Goal: Transaction & Acquisition: Purchase product/service

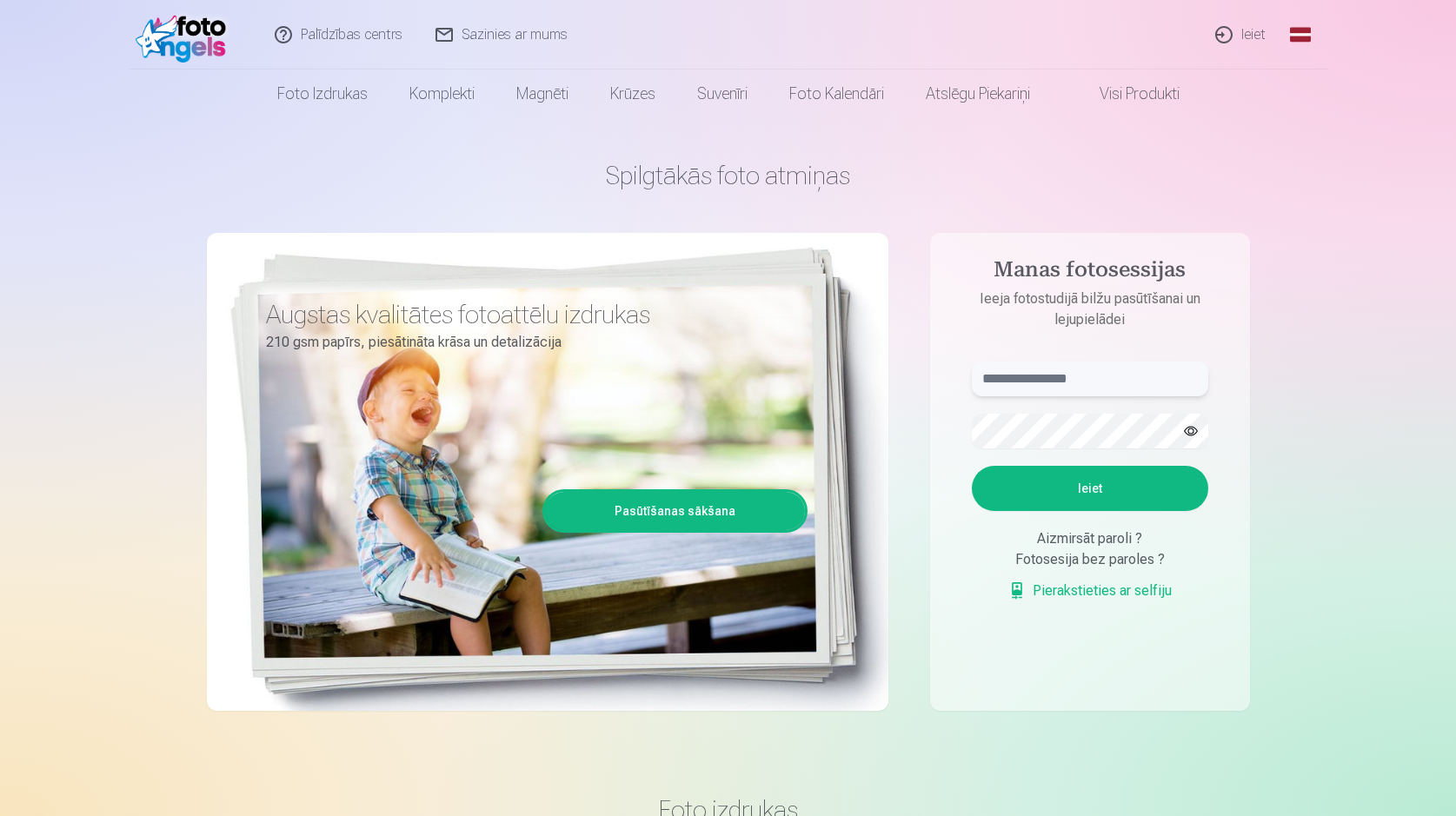
click at [1024, 376] on input "text" at bounding box center [1090, 378] width 237 height 35
type input "**********"
click at [1060, 491] on button "Ieiet" at bounding box center [1090, 488] width 237 height 45
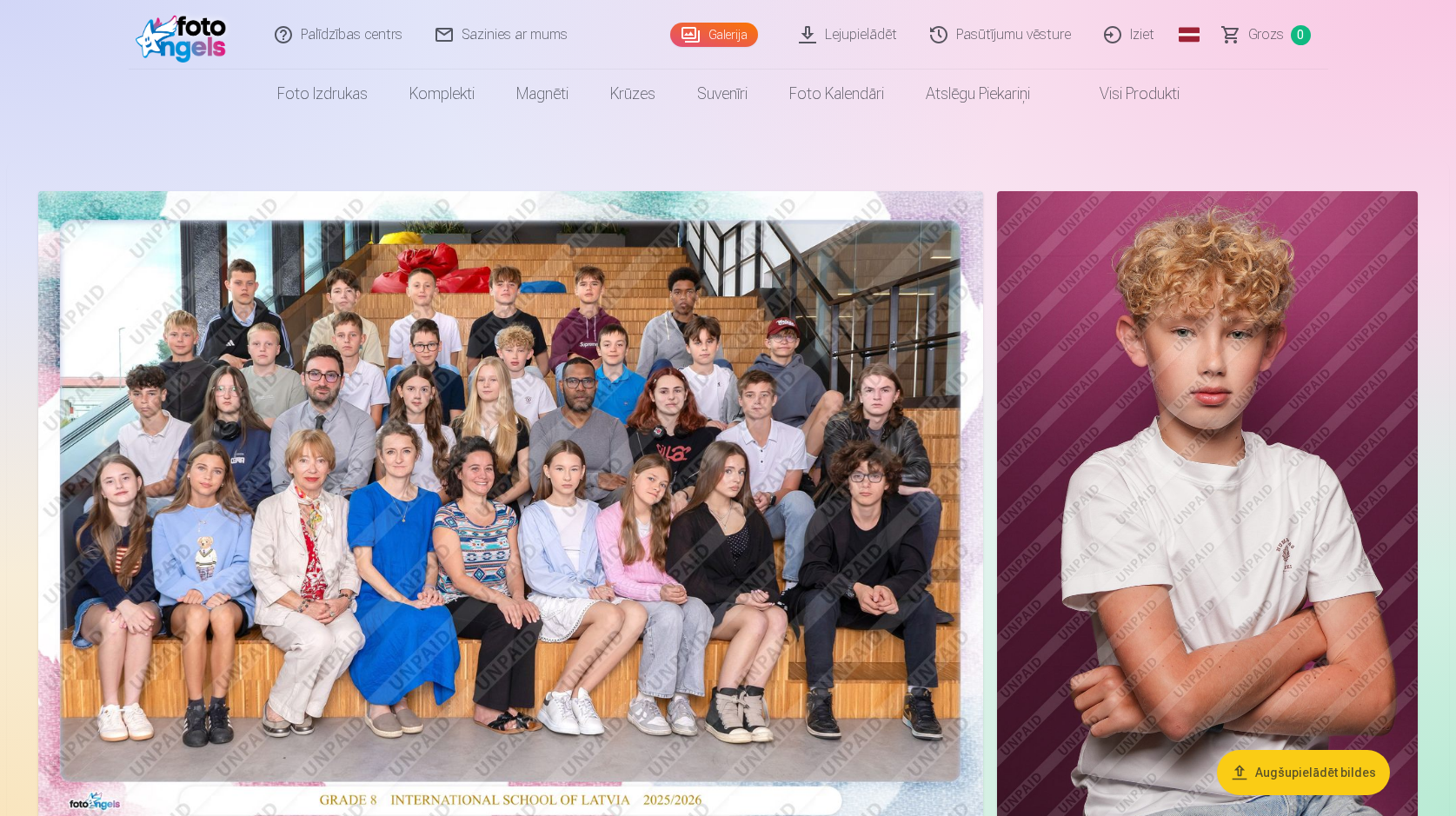
click at [1326, 774] on button "Augšupielādēt bildes" at bounding box center [1303, 772] width 173 height 45
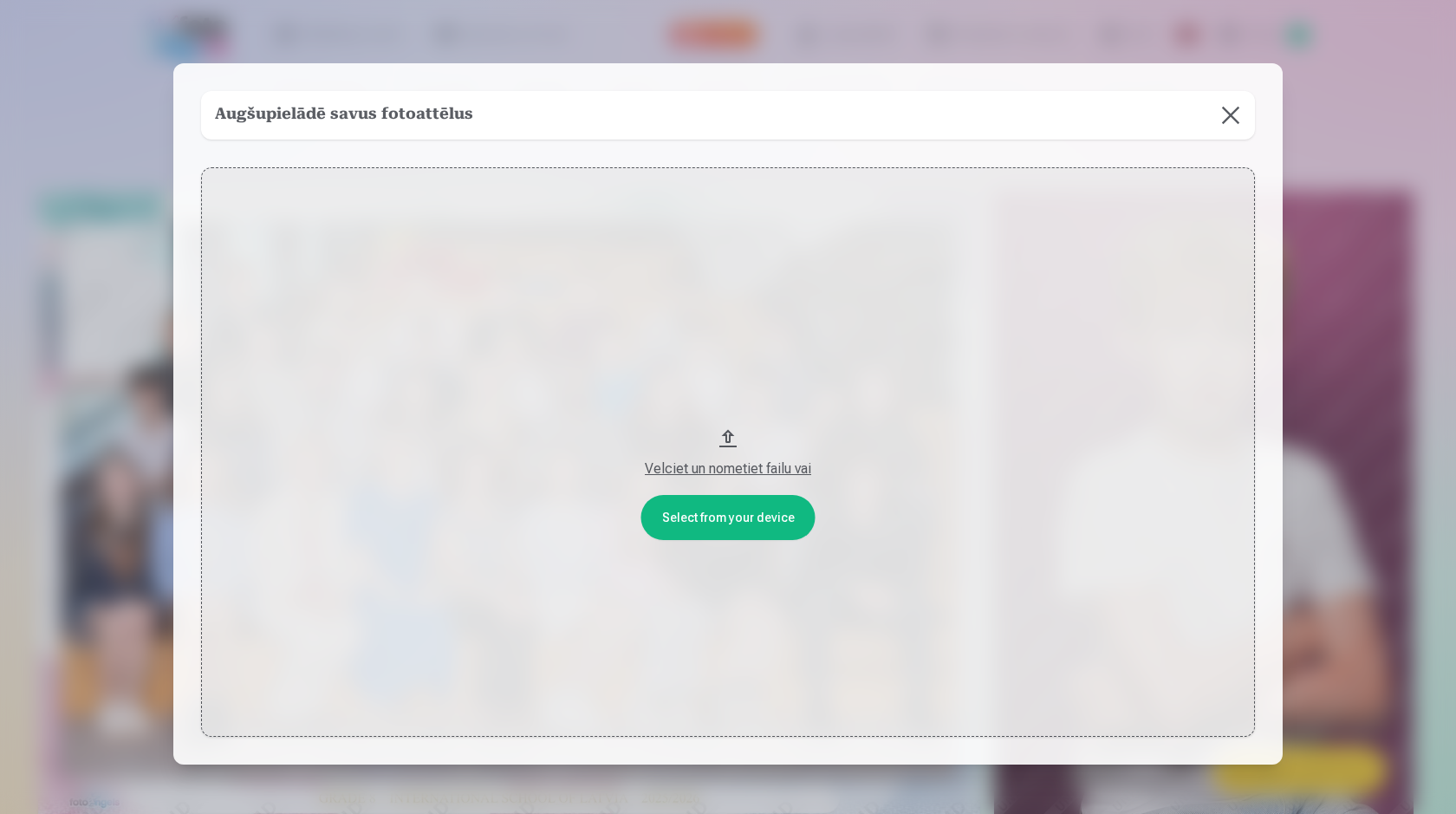
click at [764, 516] on button "Velciet un nometiet failu vai" at bounding box center [728, 452] width 1054 height 569
click at [1225, 113] on button at bounding box center [1230, 115] width 49 height 49
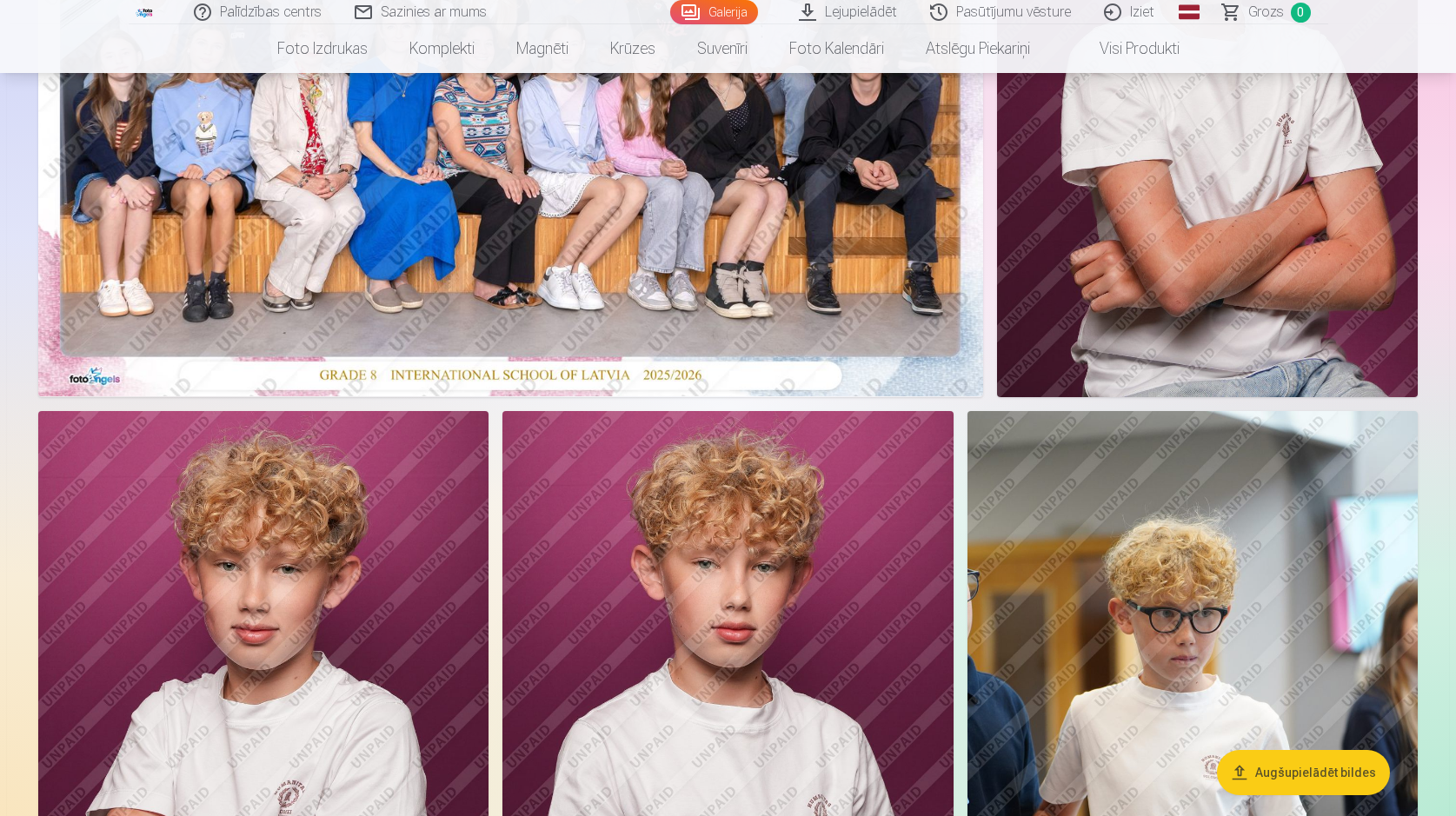
scroll to position [722, 0]
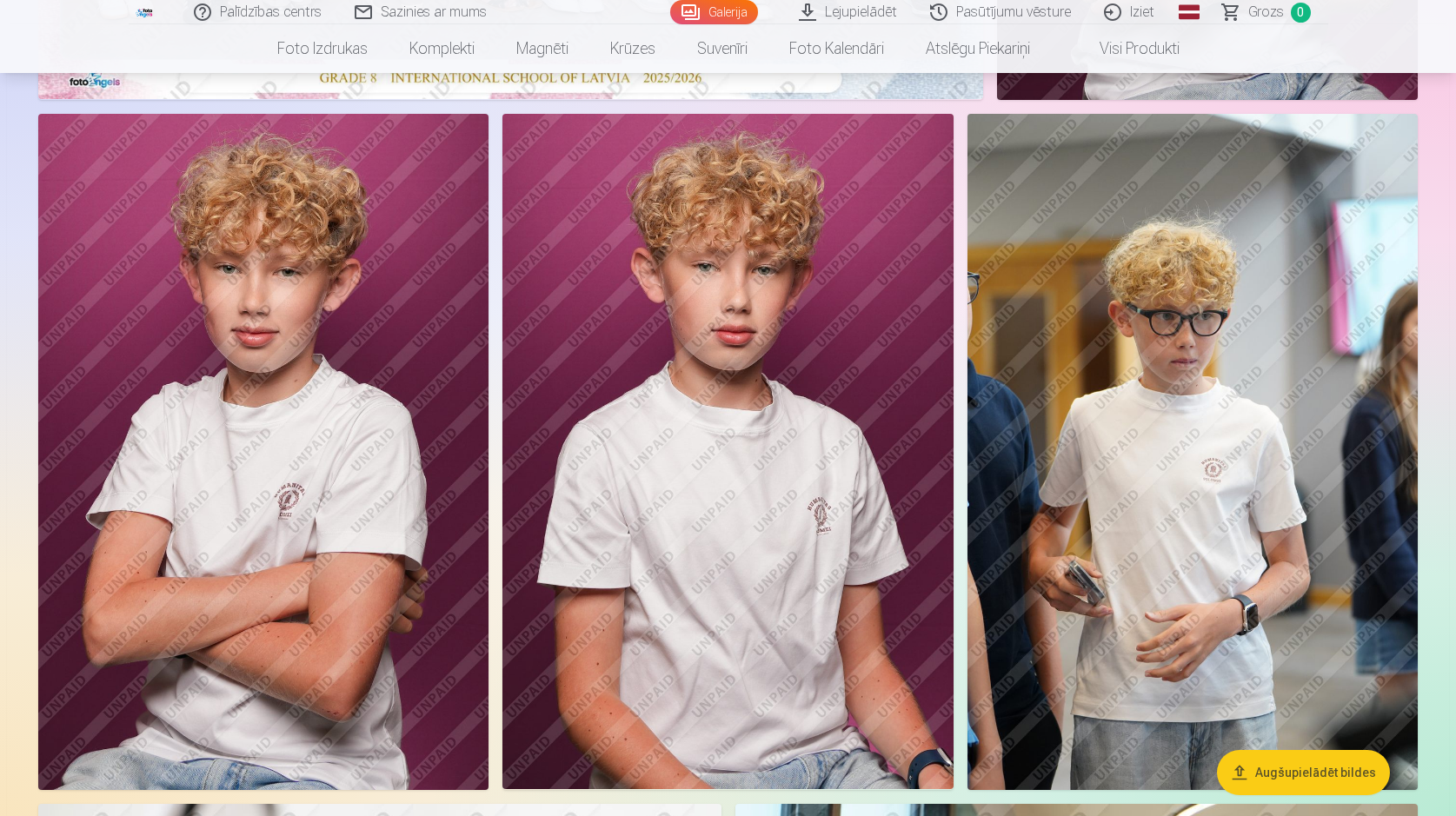
click at [342, 632] on img at bounding box center [263, 451] width 450 height 676
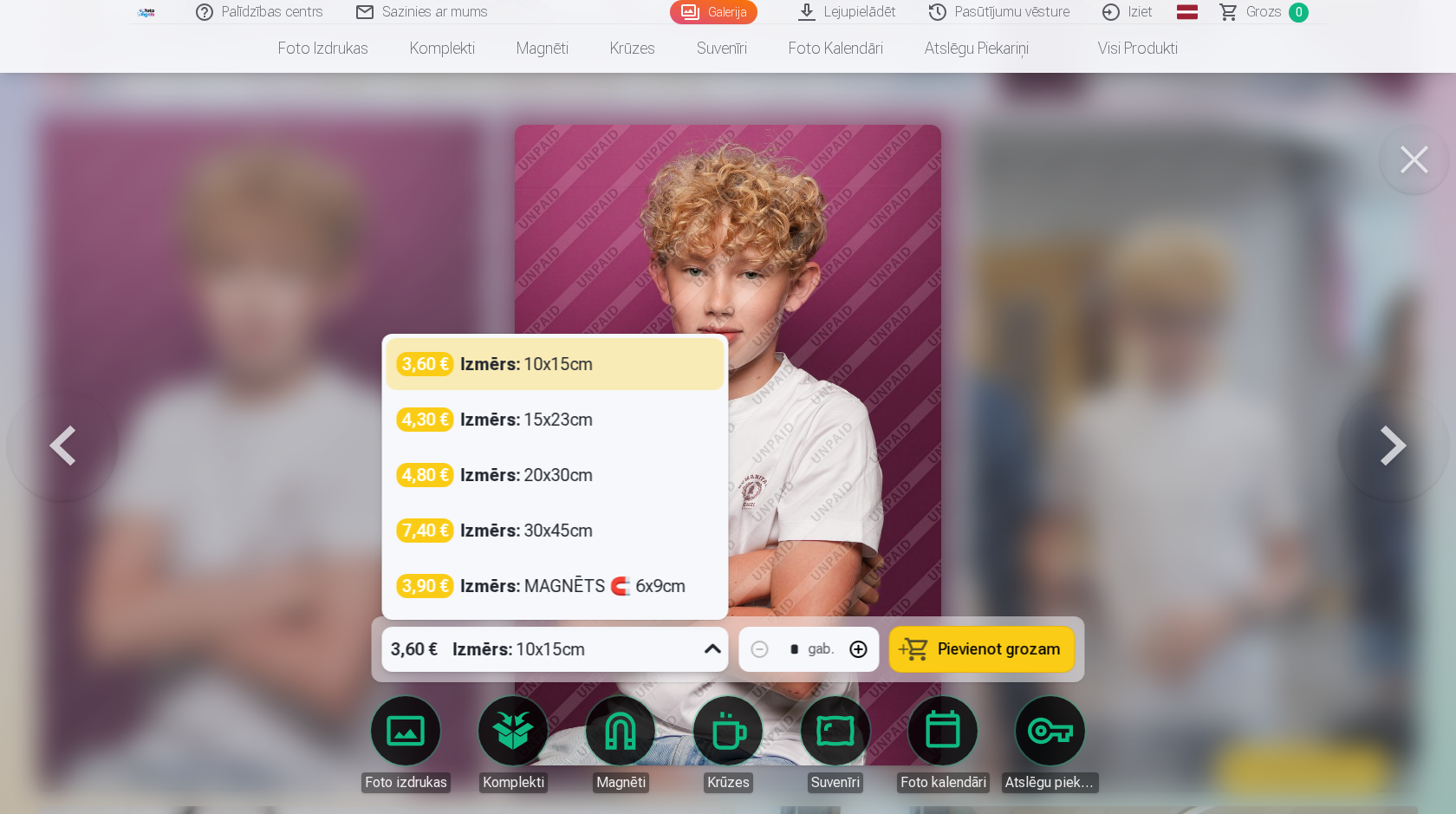
click at [715, 649] on icon at bounding box center [712, 649] width 17 height 10
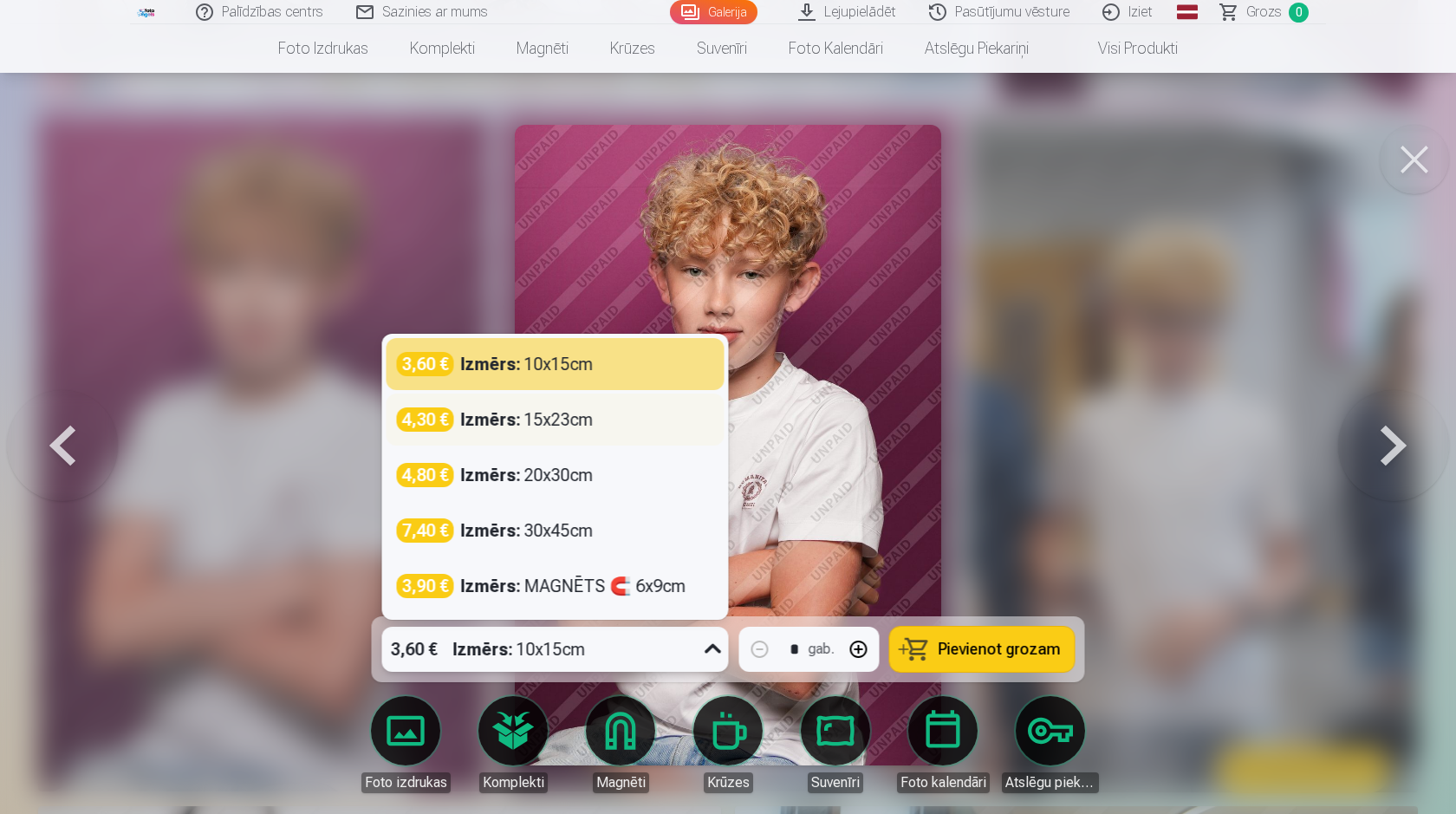
click at [616, 423] on div "4,30 € Izmērs : 15x23cm" at bounding box center [555, 419] width 317 height 24
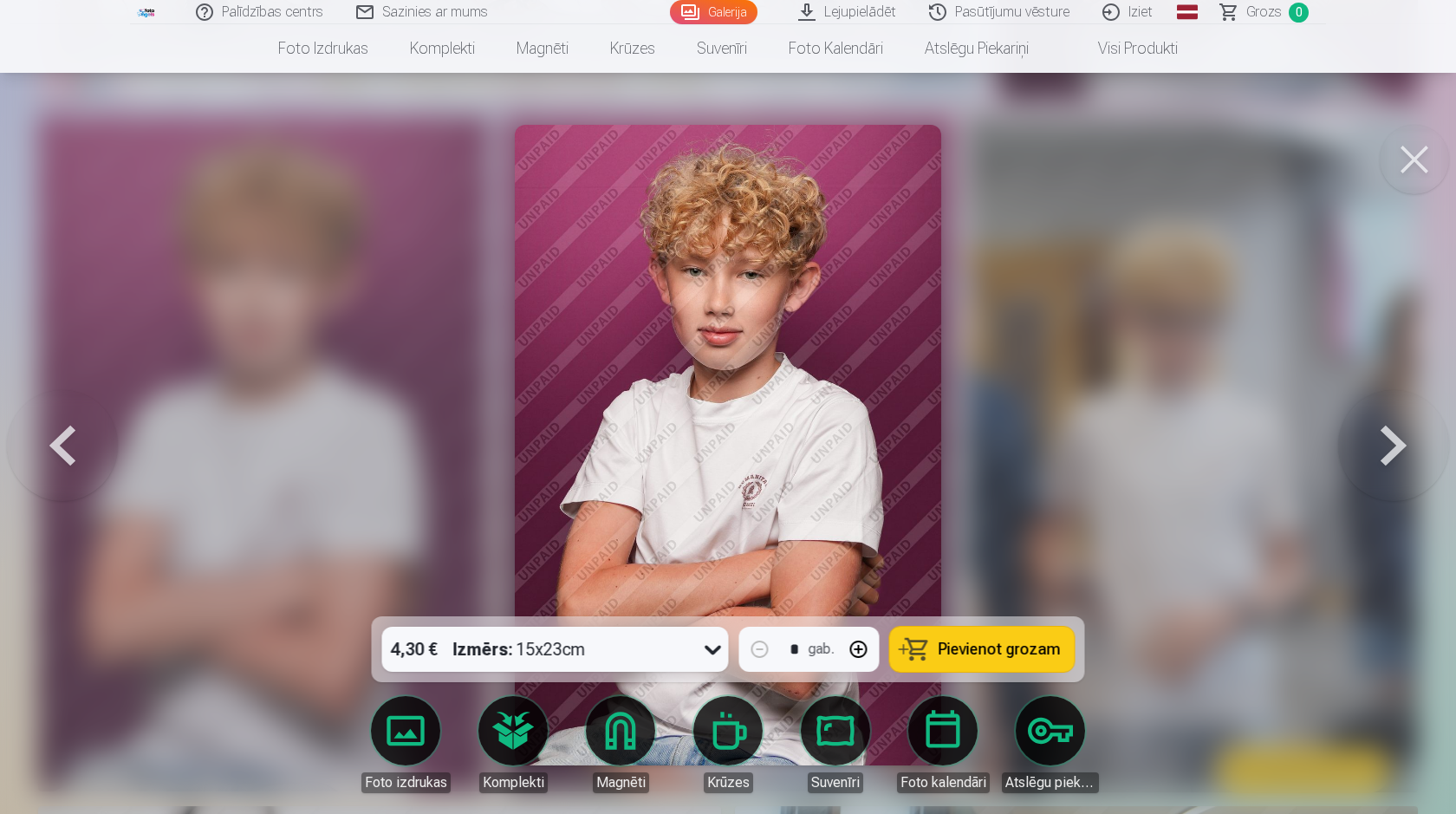
click at [864, 653] on button "button" at bounding box center [858, 649] width 42 height 42
click at [1010, 653] on span "Pievienot grozam" at bounding box center [999, 650] width 122 height 16
type input "*"
click at [1417, 164] on button at bounding box center [1414, 159] width 69 height 69
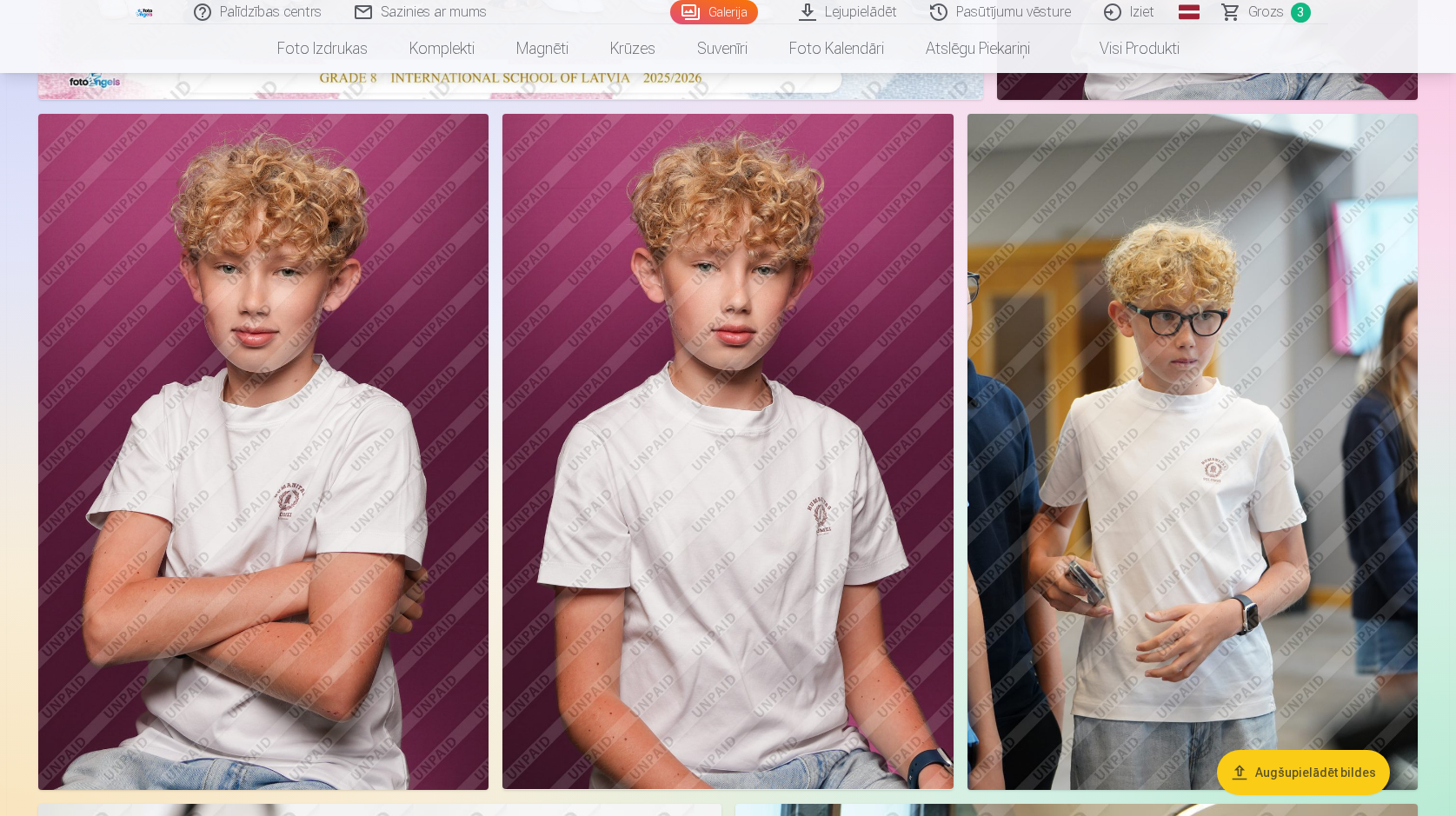
click at [1258, 404] on img at bounding box center [1193, 451] width 450 height 676
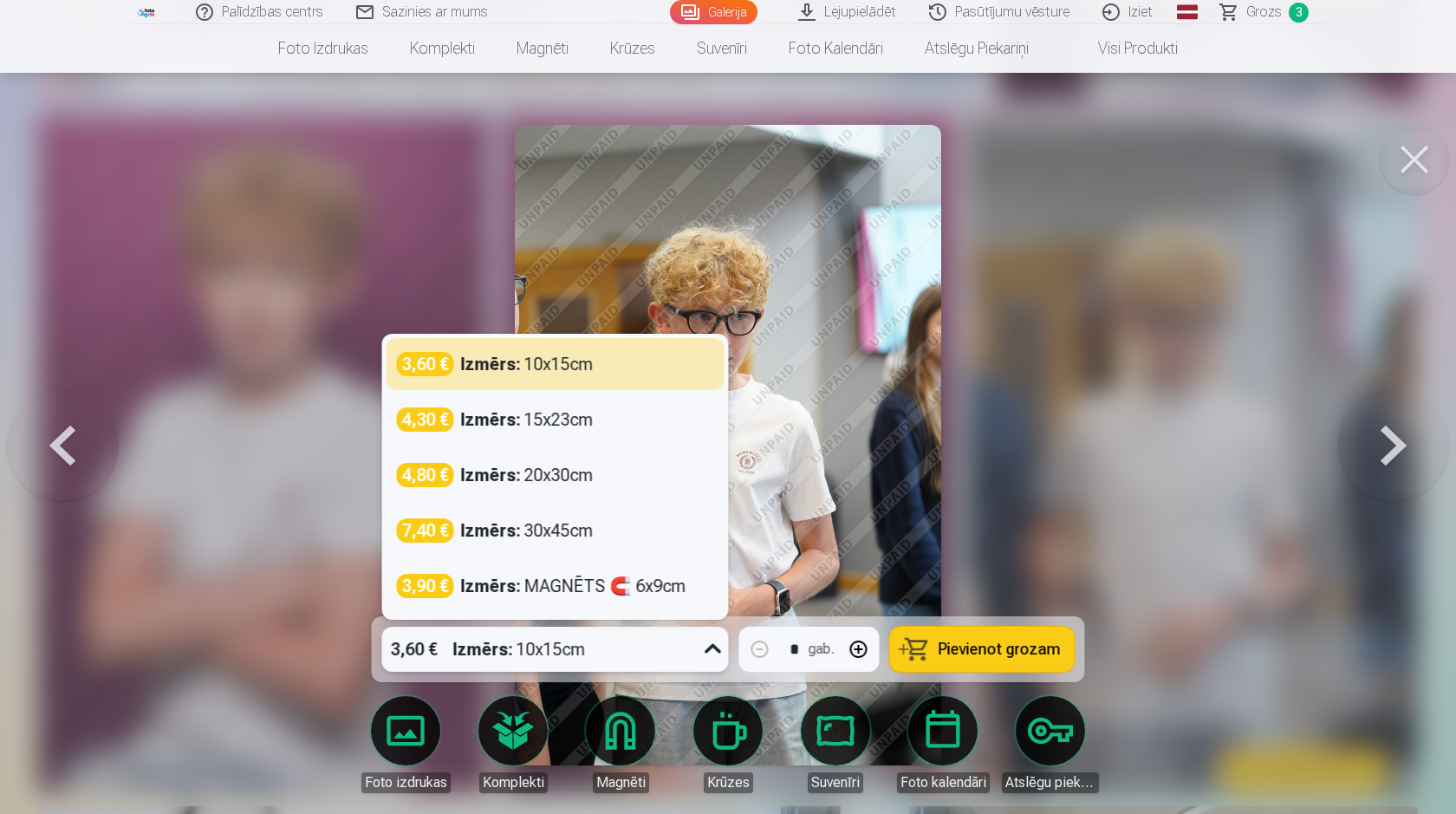
click at [717, 654] on icon at bounding box center [713, 649] width 27 height 27
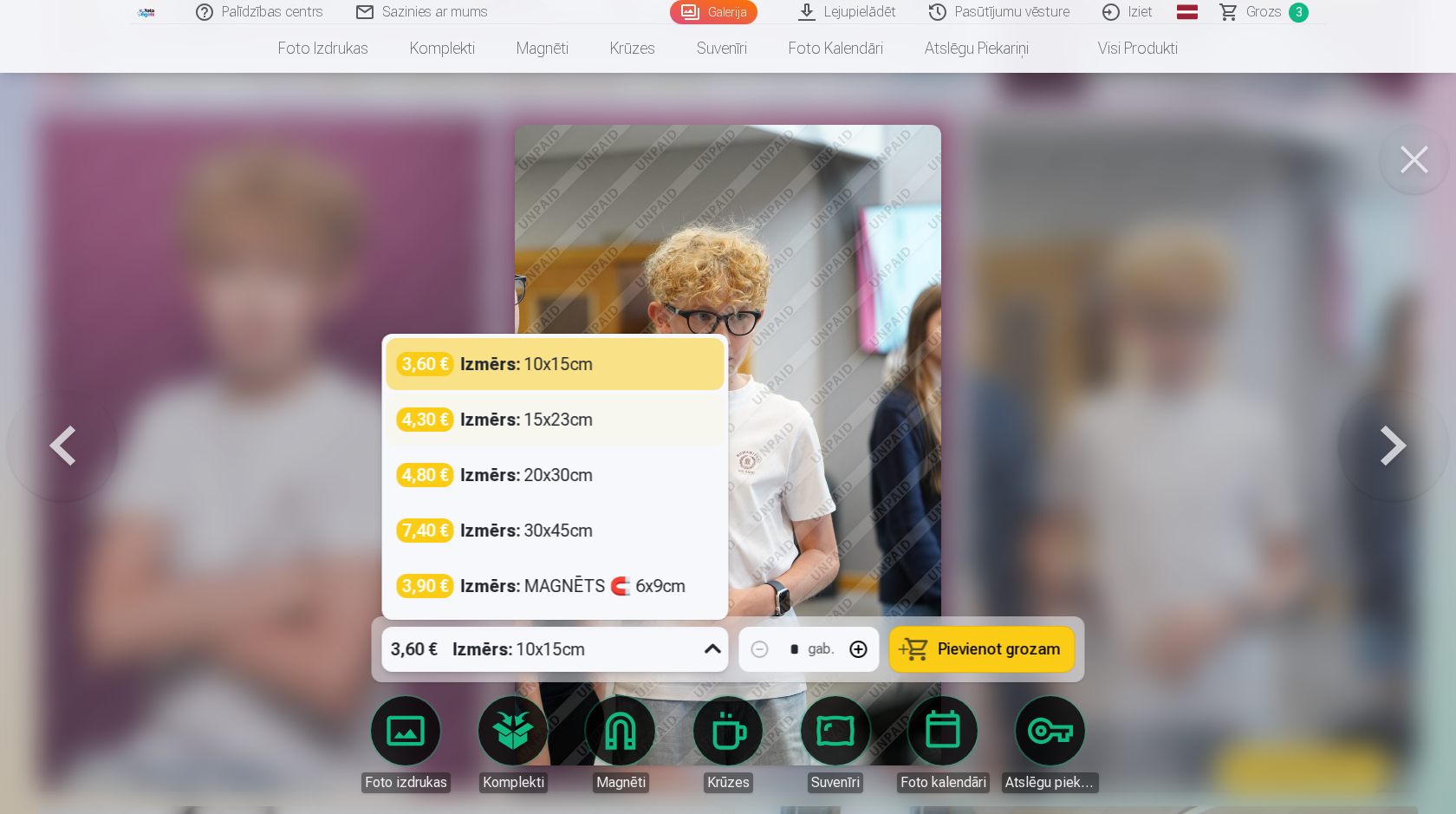
click at [624, 411] on div "4,30 € Izmērs : 15x23cm" at bounding box center [555, 419] width 317 height 24
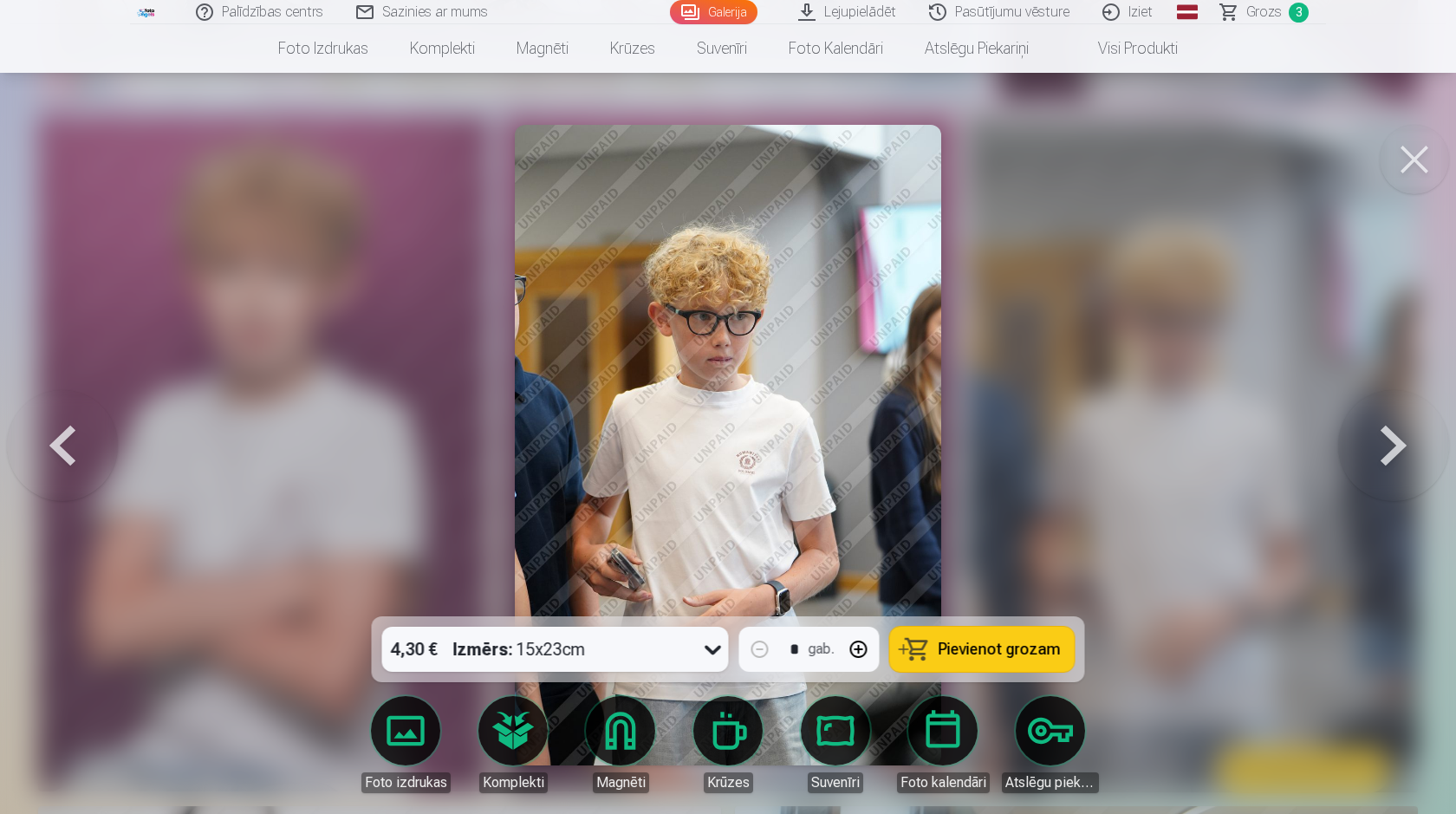
click at [987, 649] on span "Pievienot grozam" at bounding box center [999, 650] width 122 height 16
click at [1421, 156] on button at bounding box center [1414, 159] width 69 height 69
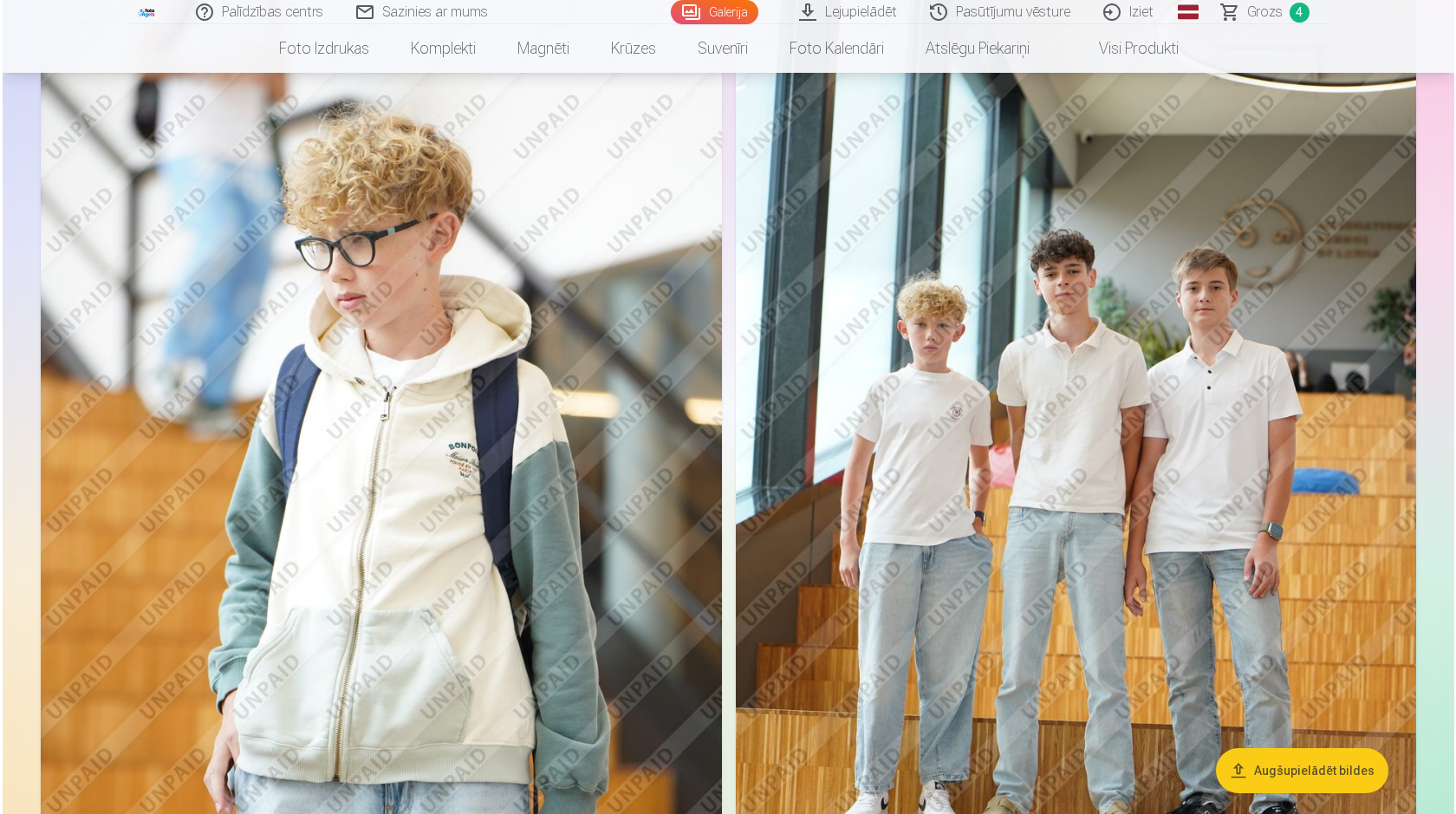
scroll to position [1535, 0]
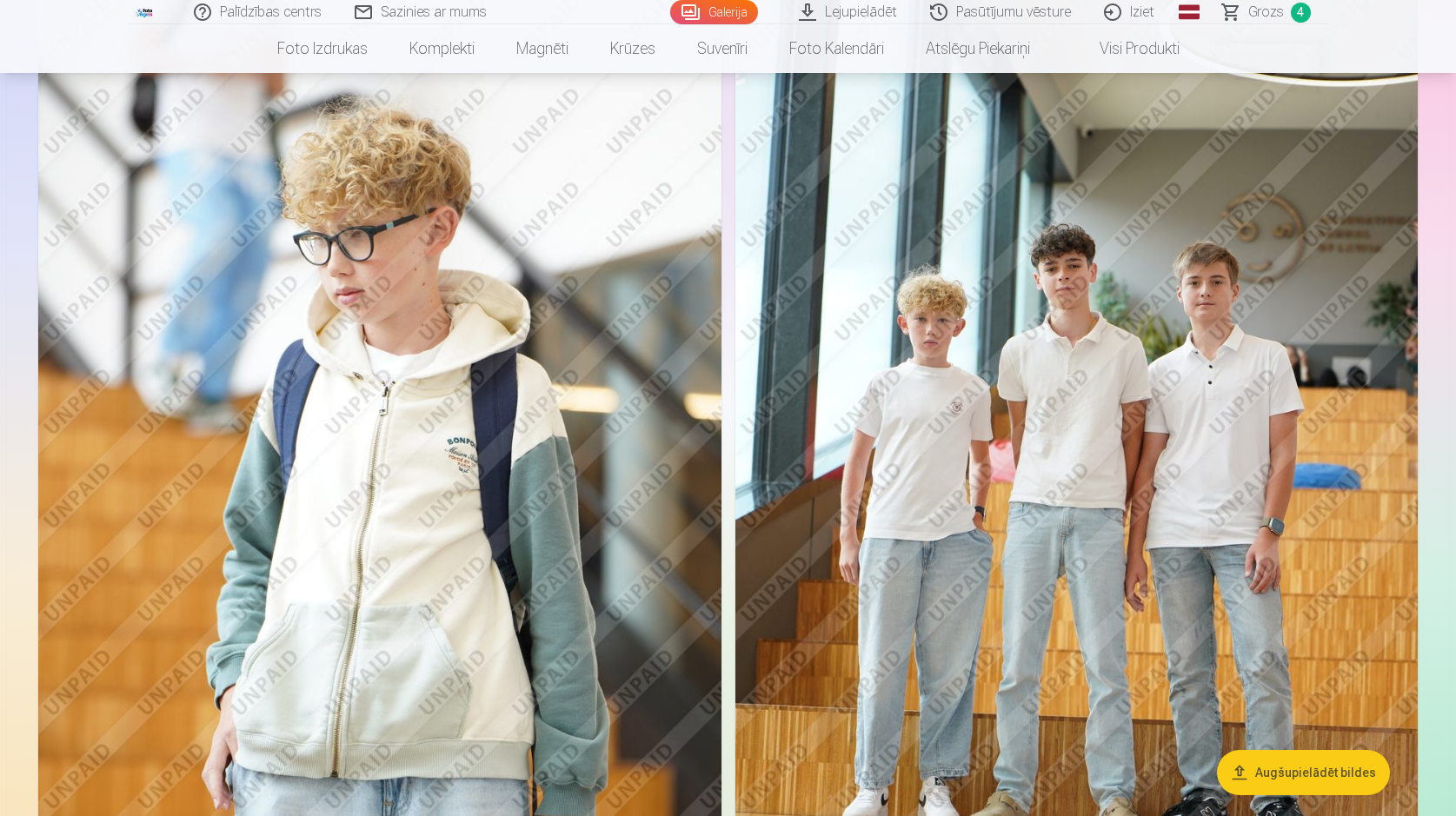
click at [521, 526] on img at bounding box center [379, 499] width 683 height 1024
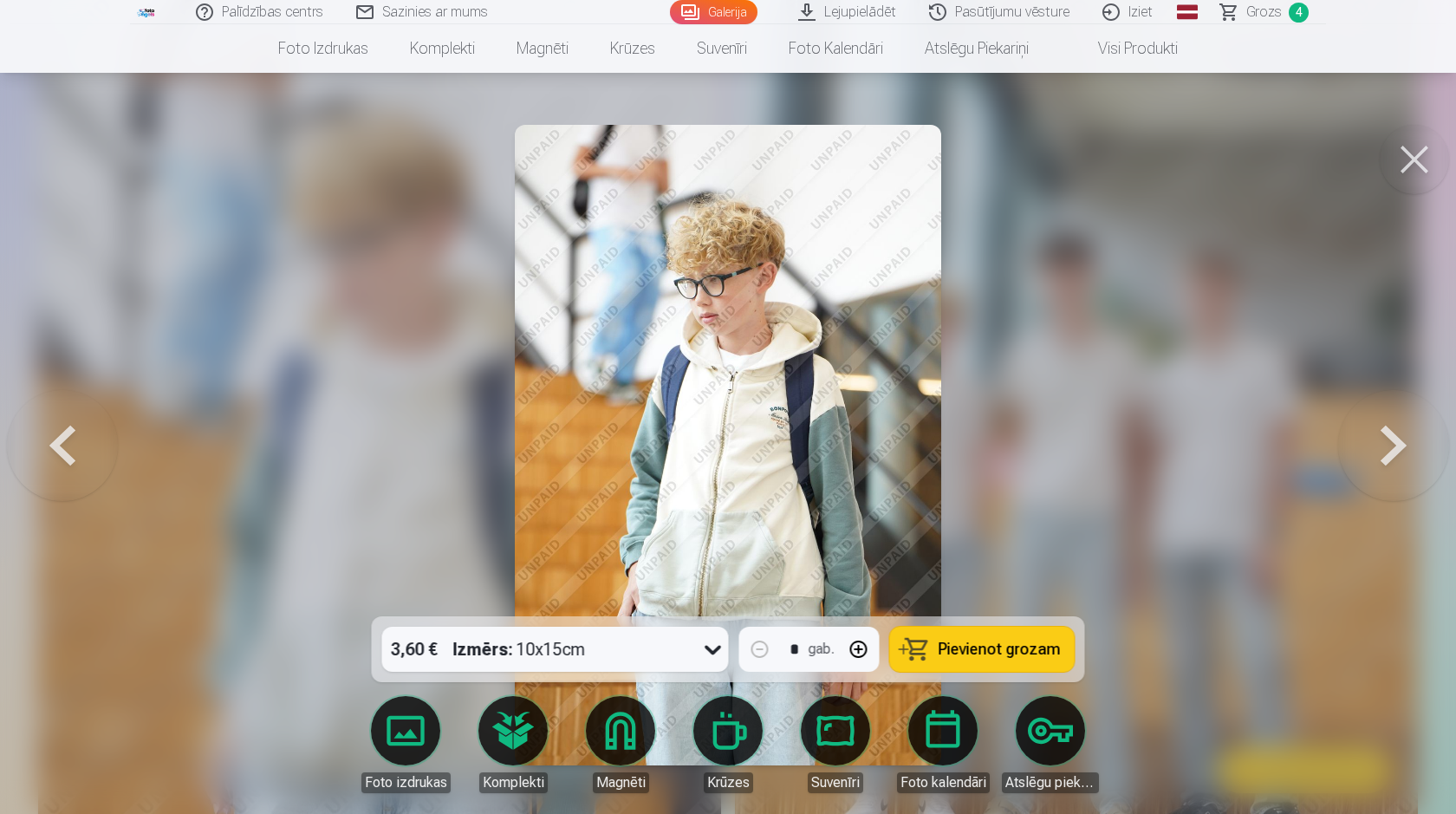
click at [712, 651] on icon at bounding box center [713, 649] width 27 height 27
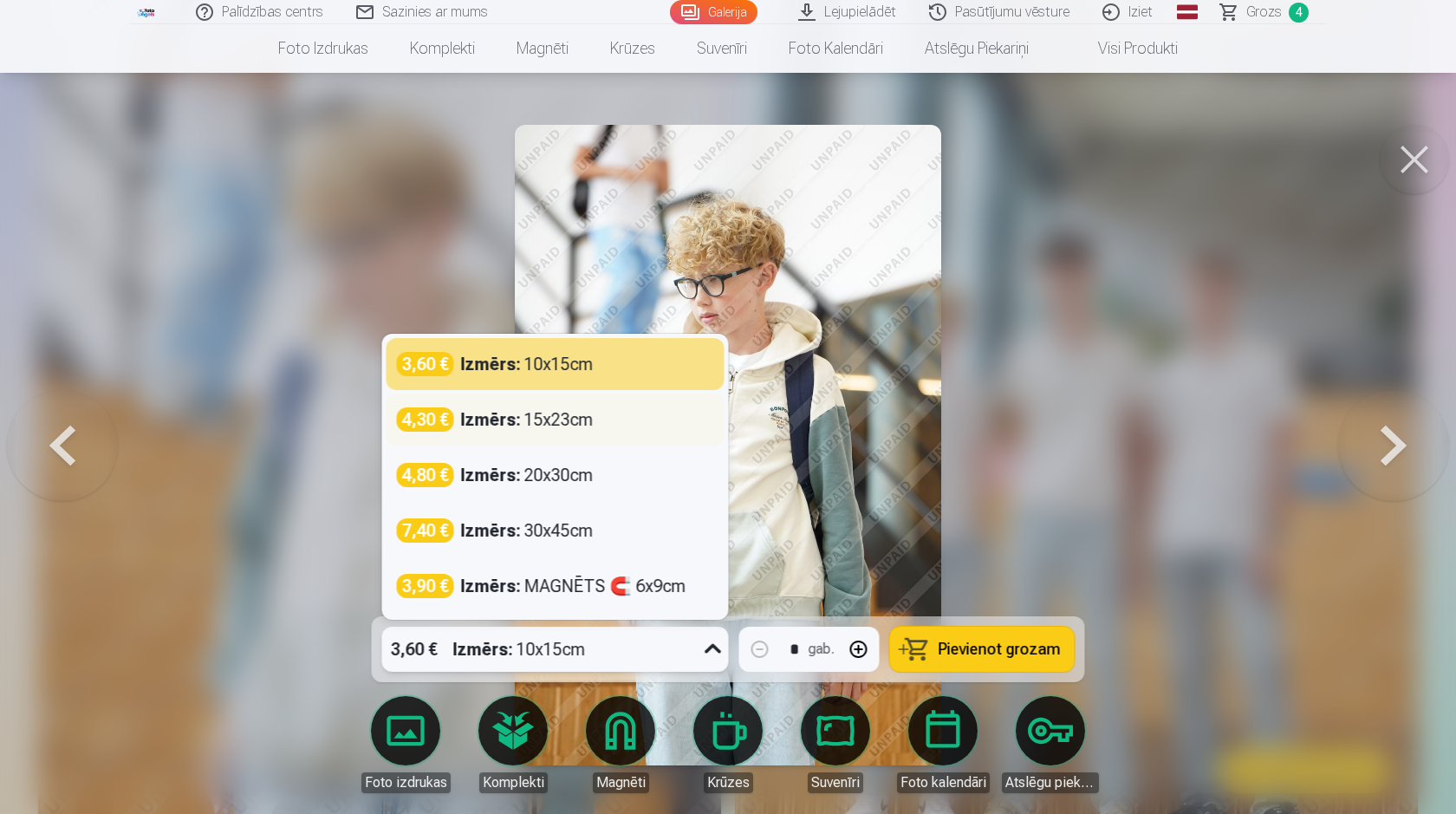
click at [611, 421] on div "4,30 € Izmērs : 15x23cm" at bounding box center [555, 419] width 317 height 24
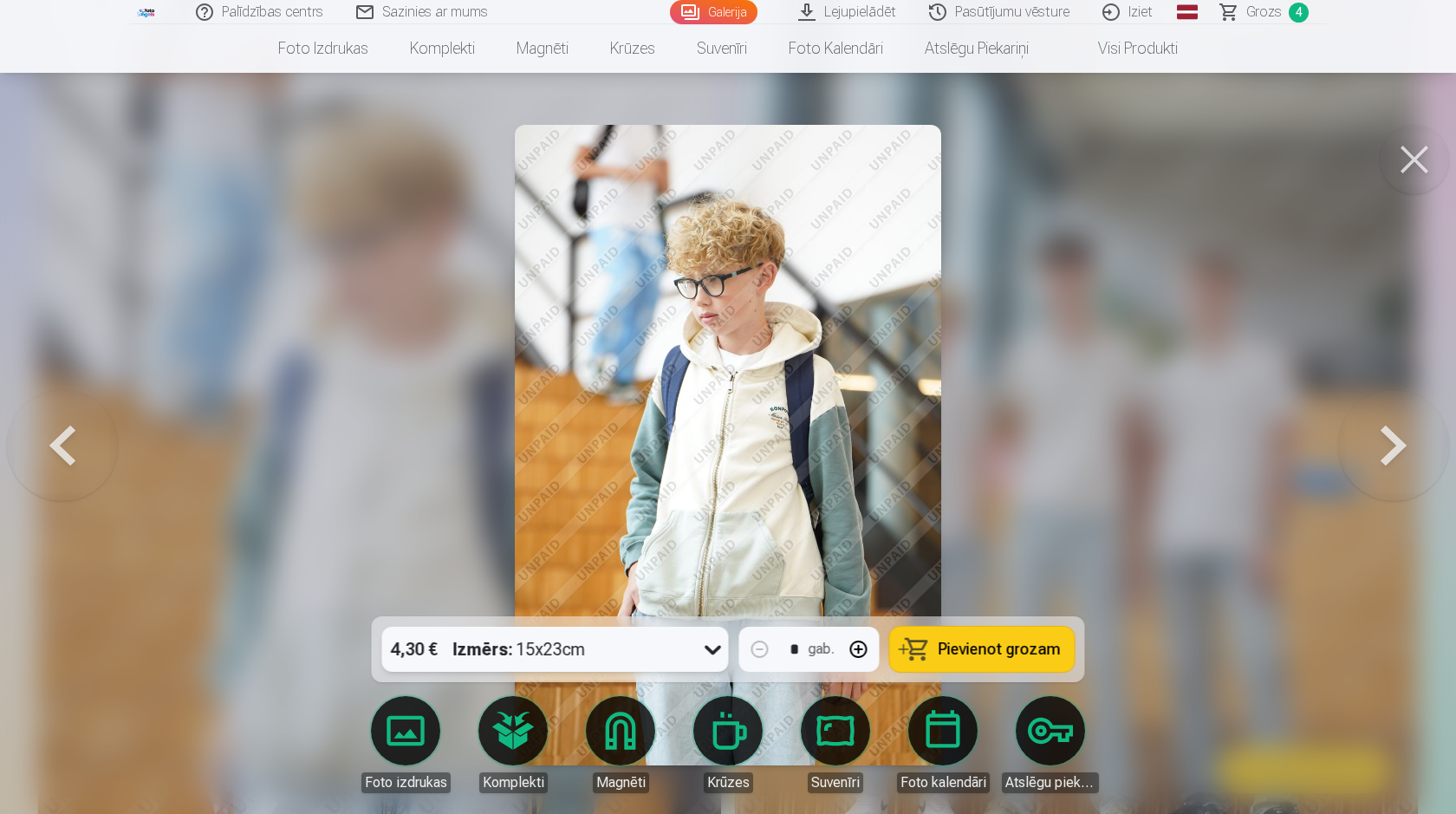
click at [956, 659] on button "Pievienot grozam" at bounding box center [982, 649] width 185 height 45
click at [1415, 156] on button at bounding box center [1414, 159] width 69 height 69
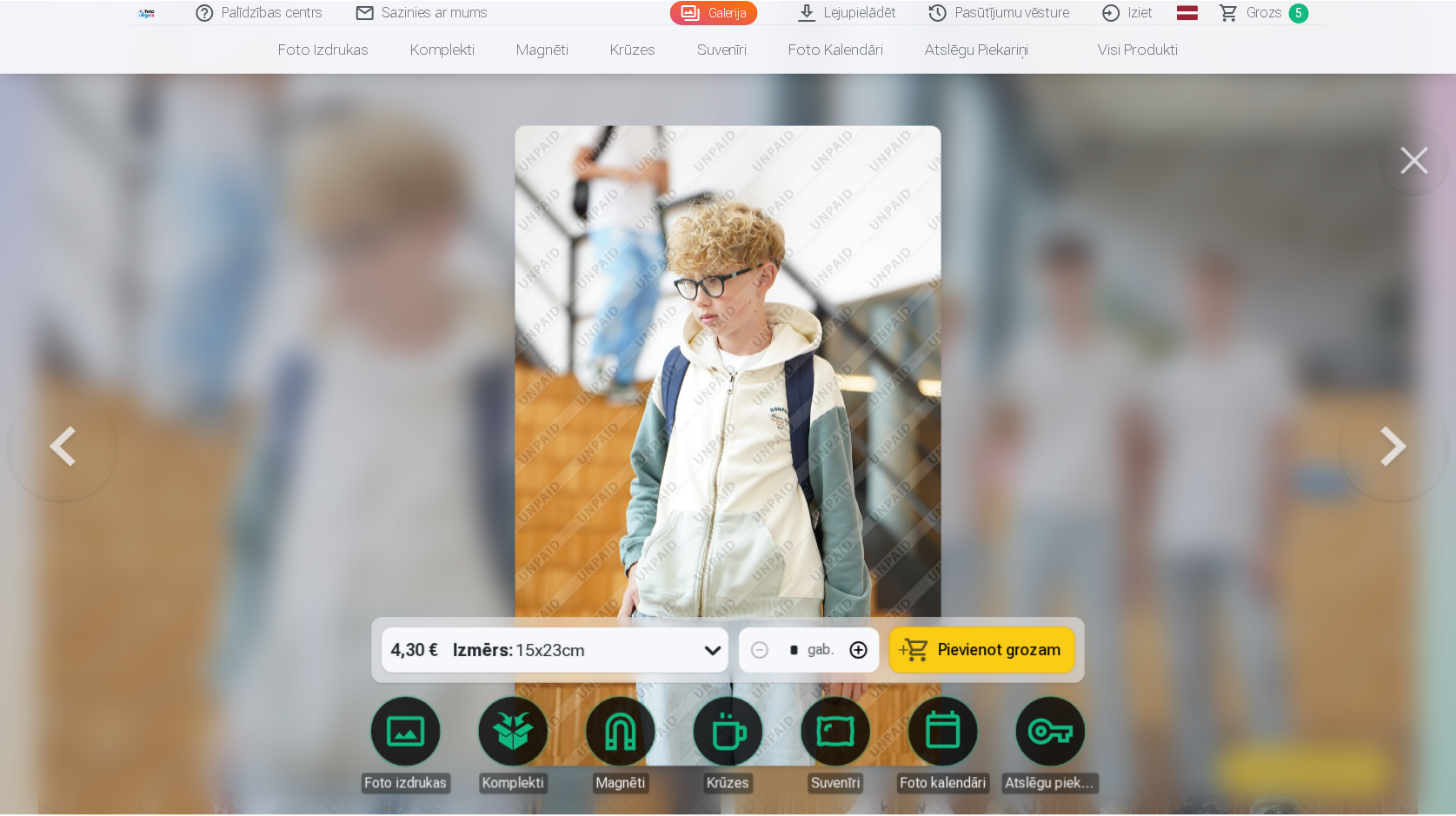
scroll to position [1535, 0]
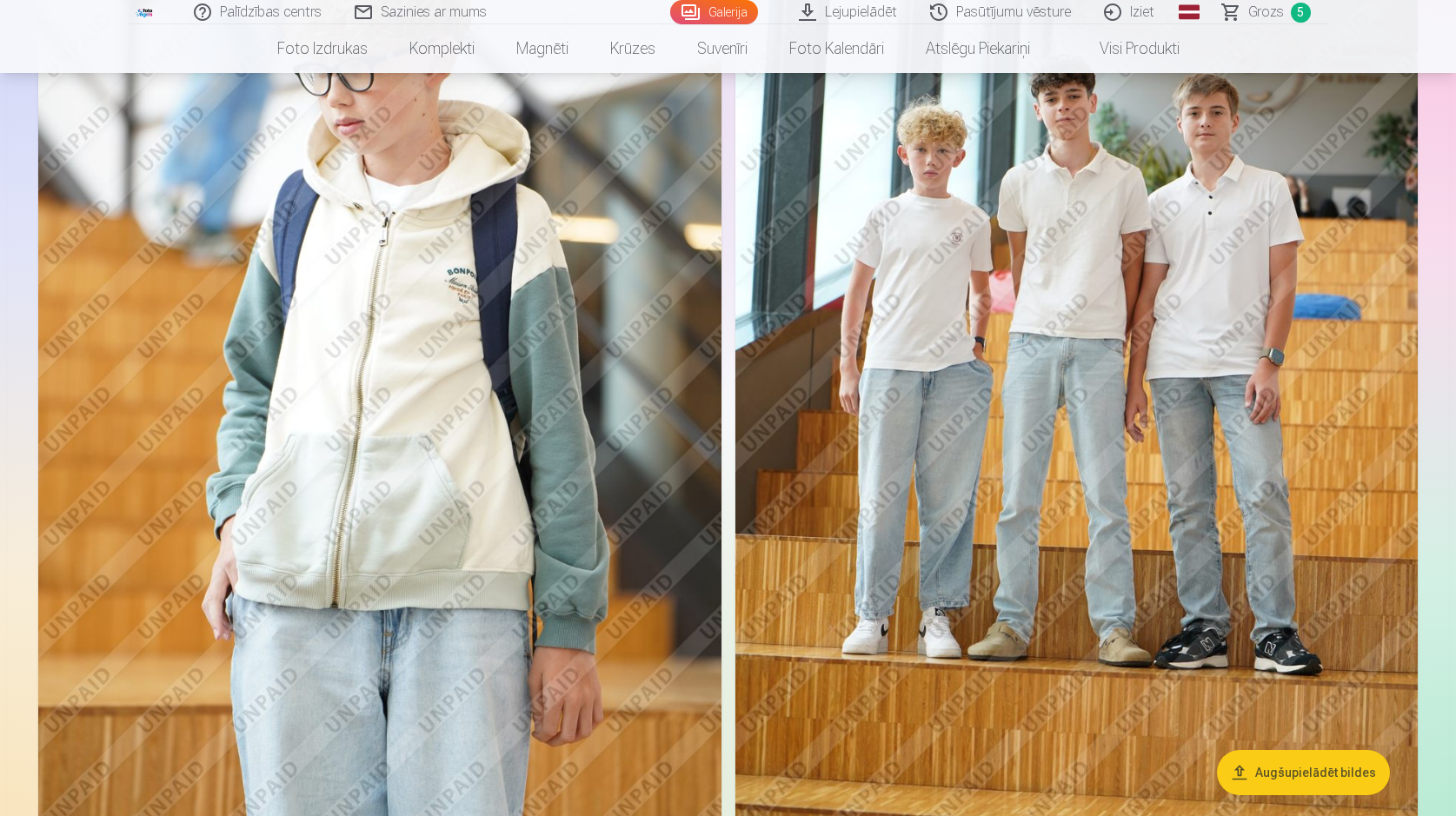
click at [1146, 268] on img at bounding box center [1077, 330] width 683 height 1024
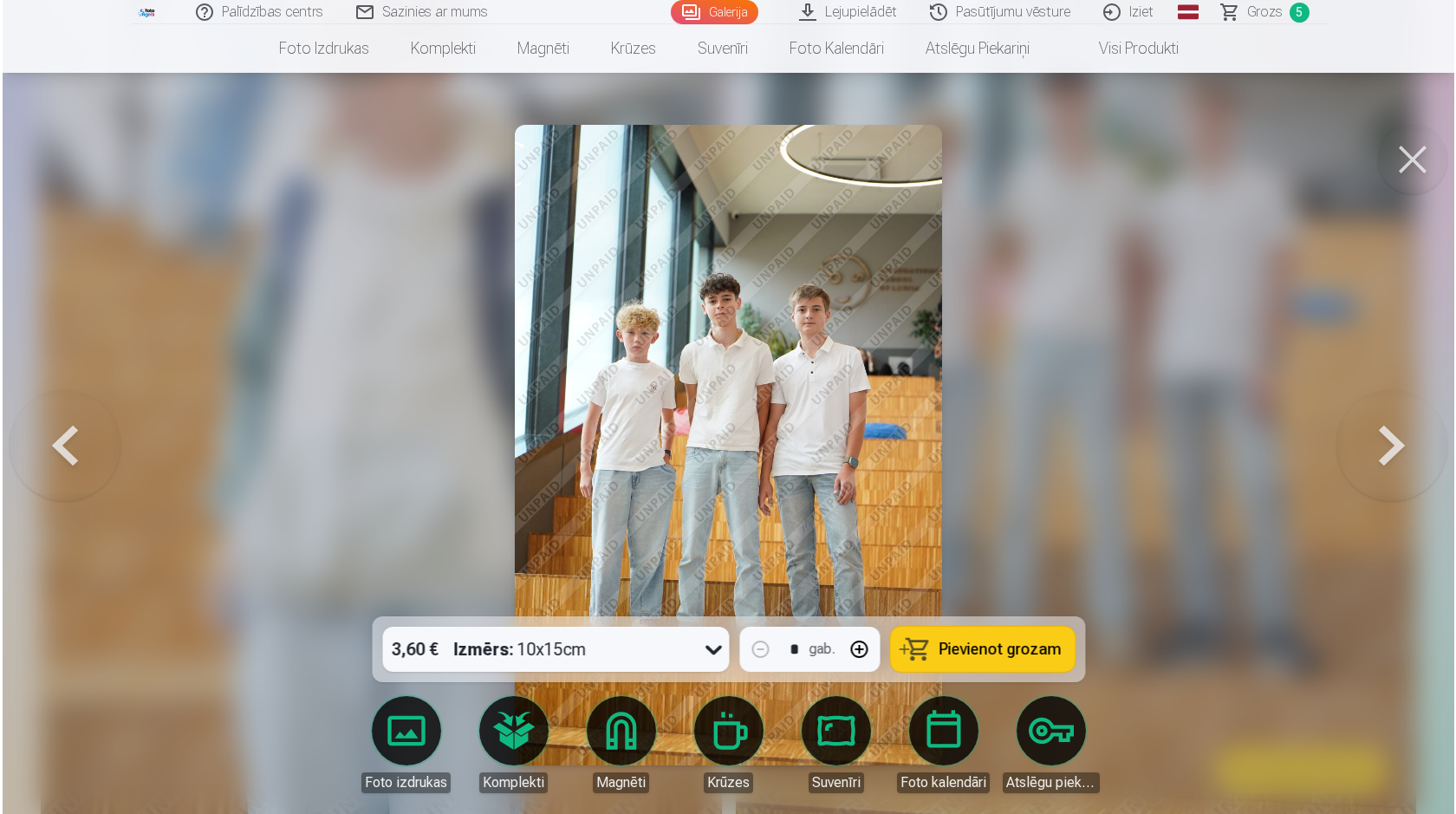
scroll to position [1708, 0]
click at [974, 642] on span "Pievienot grozam" at bounding box center [999, 650] width 122 height 16
click at [1414, 175] on button at bounding box center [1414, 159] width 69 height 69
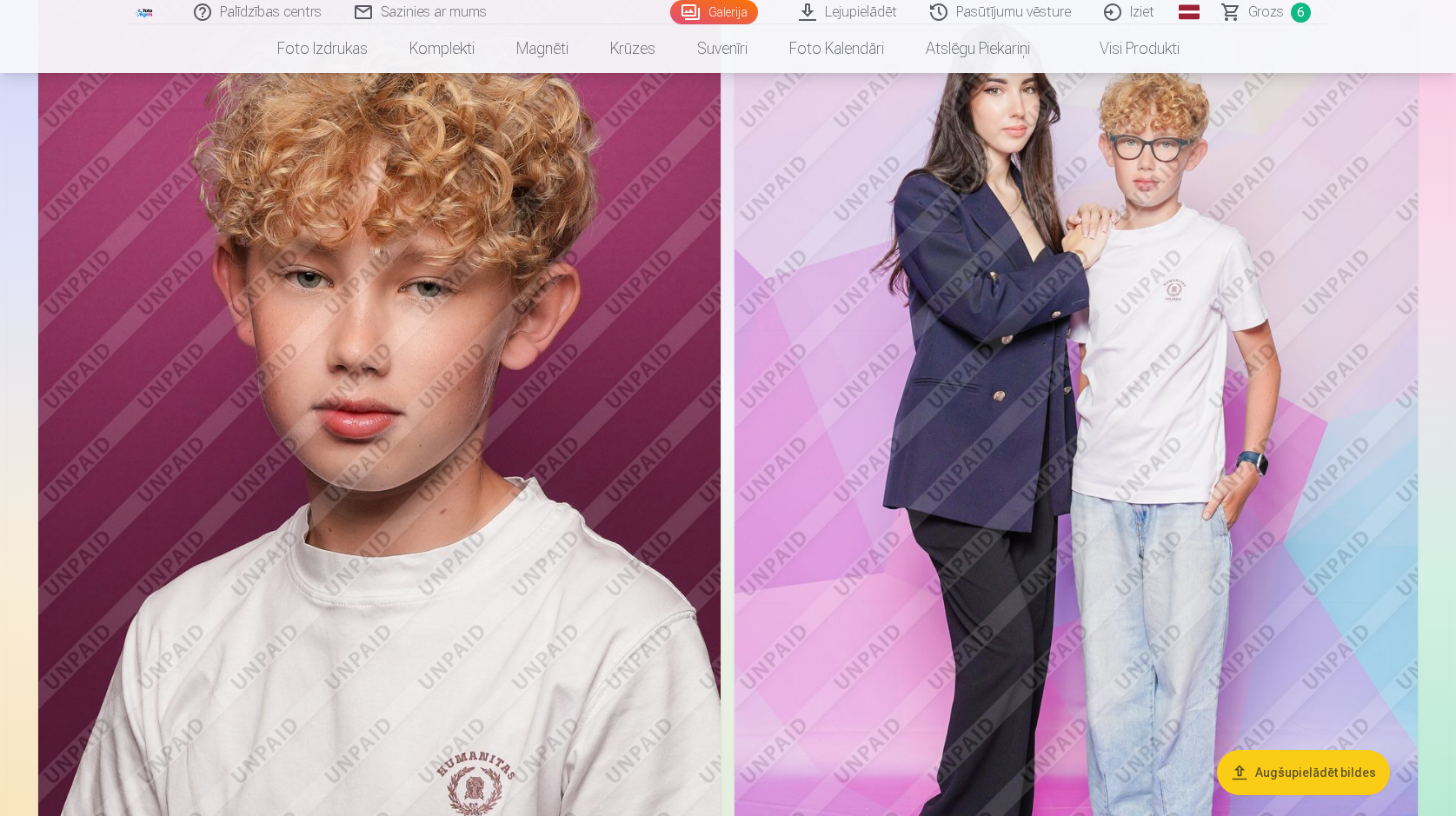
scroll to position [3941, 0]
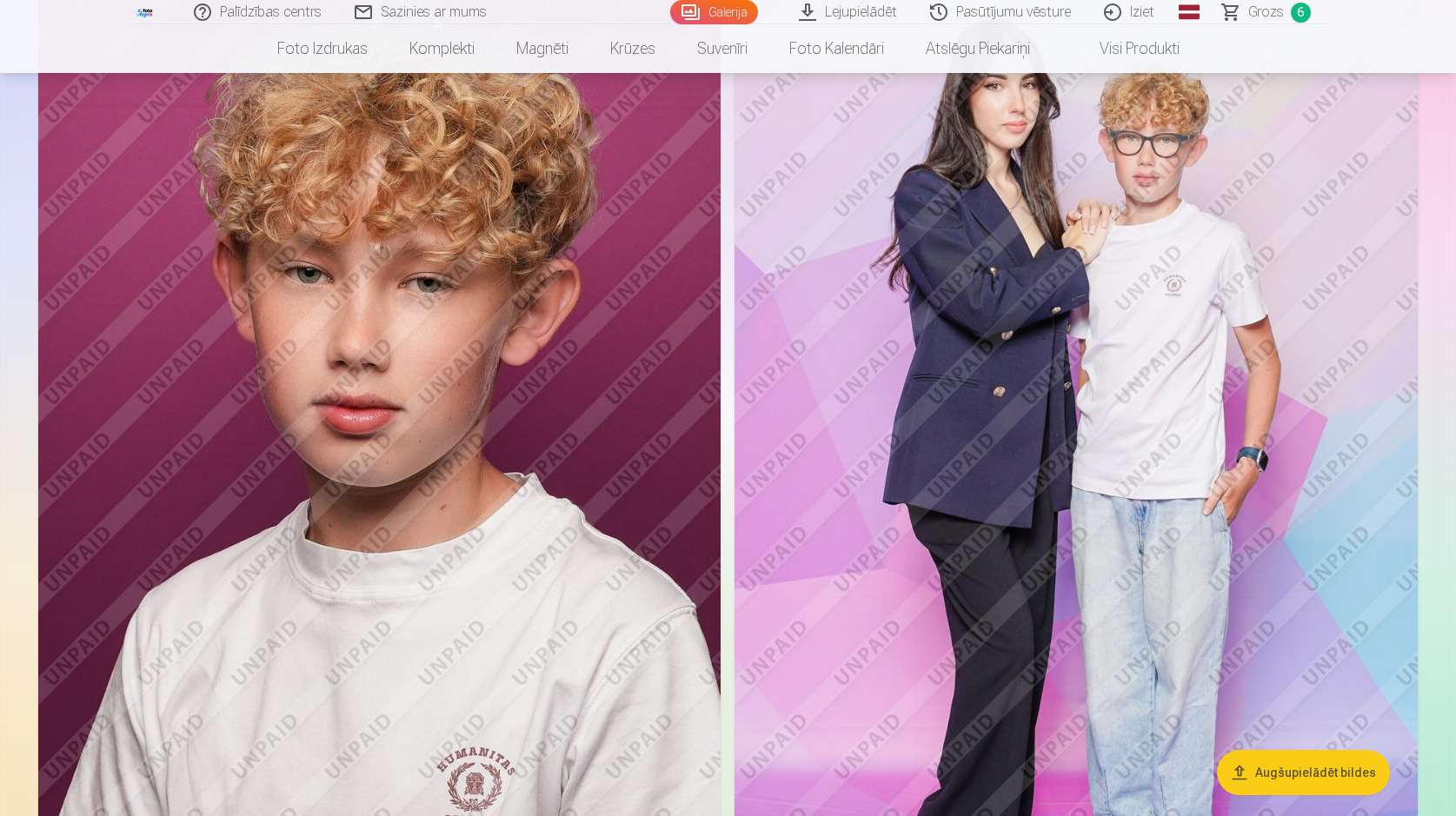
click at [985, 558] on img at bounding box center [1076, 469] width 683 height 1024
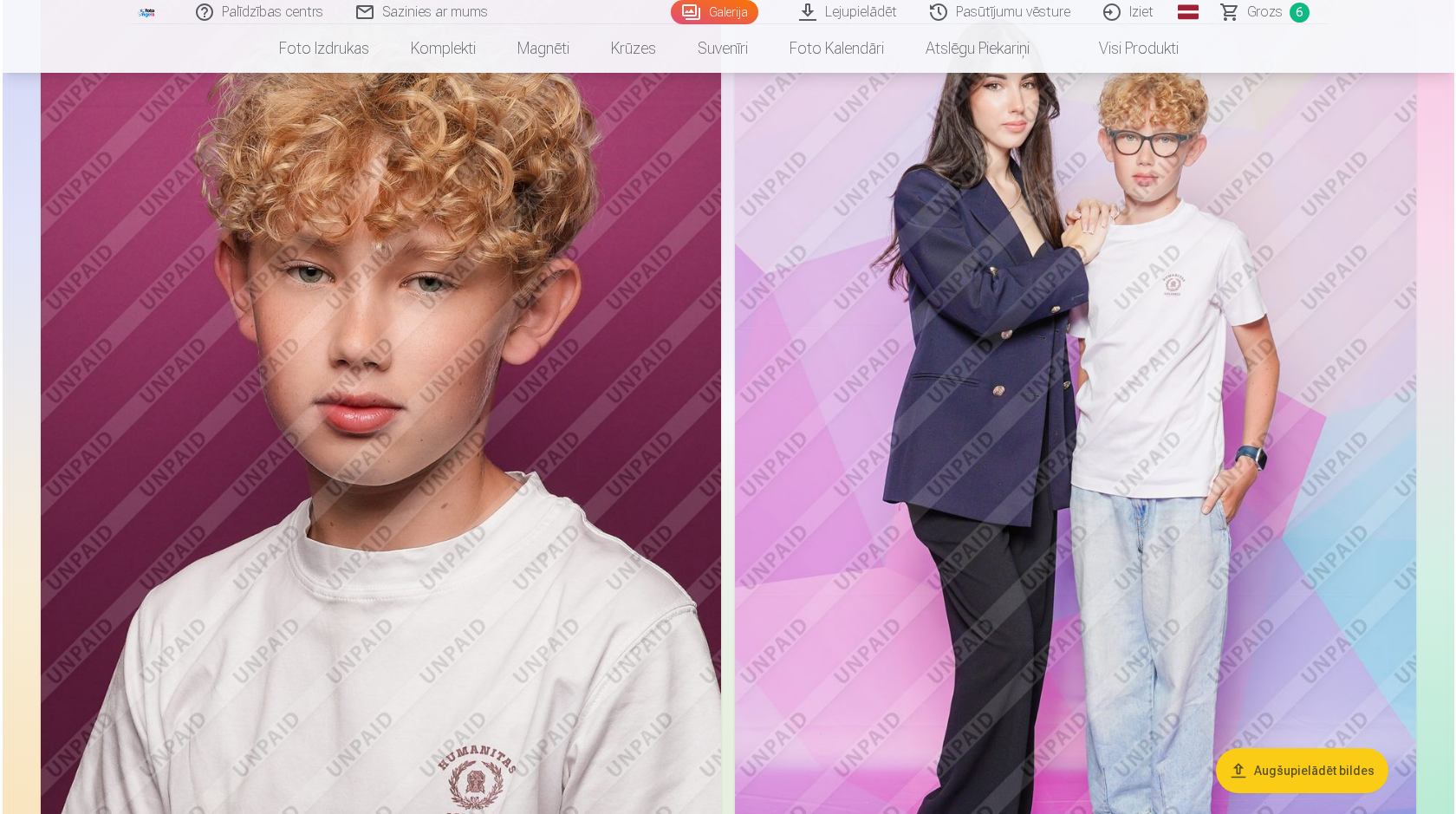
scroll to position [3944, 0]
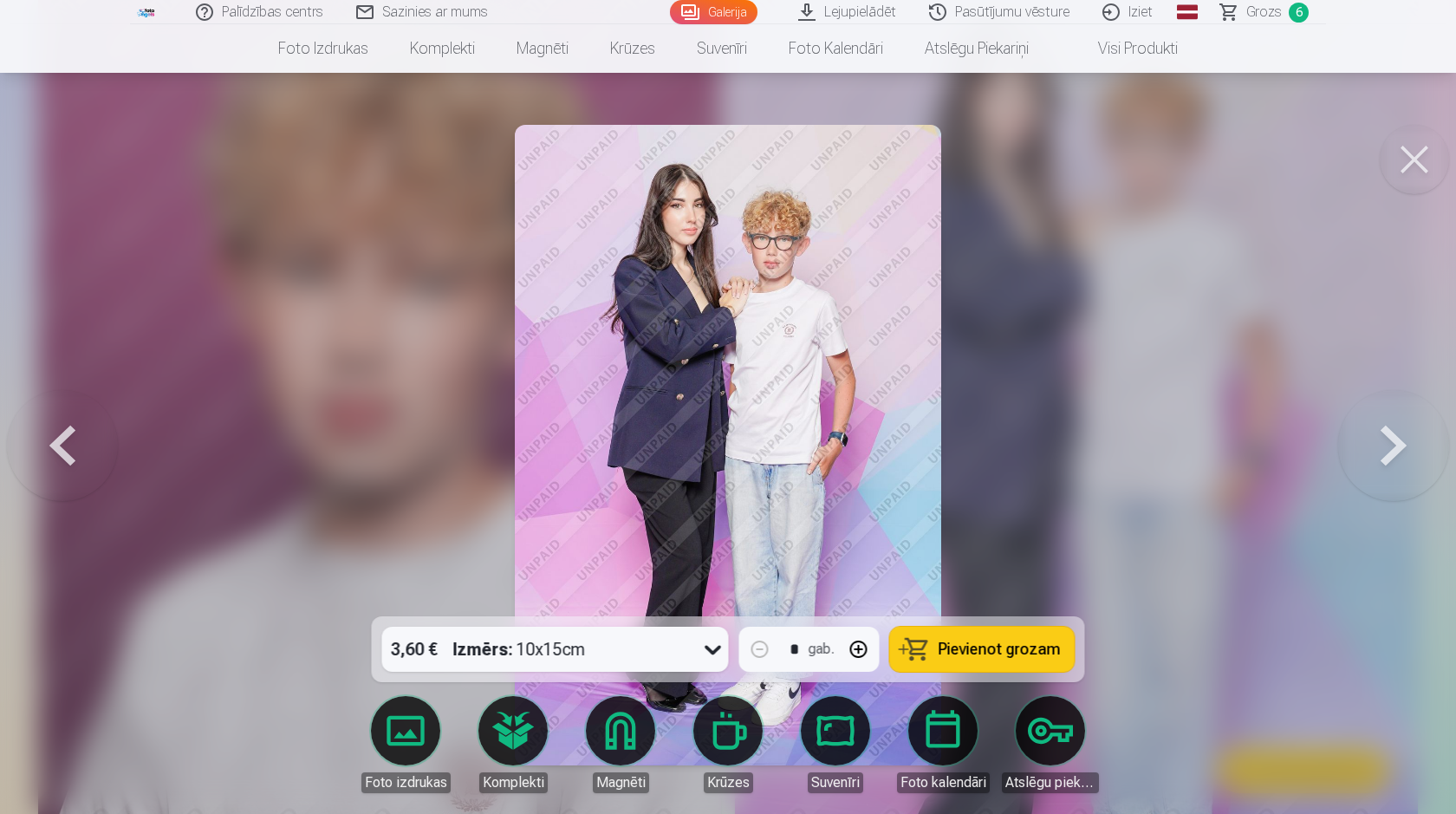
click at [865, 650] on button "button" at bounding box center [858, 649] width 42 height 42
click at [986, 656] on span "Pievienot grozam" at bounding box center [999, 650] width 122 height 16
type input "*"
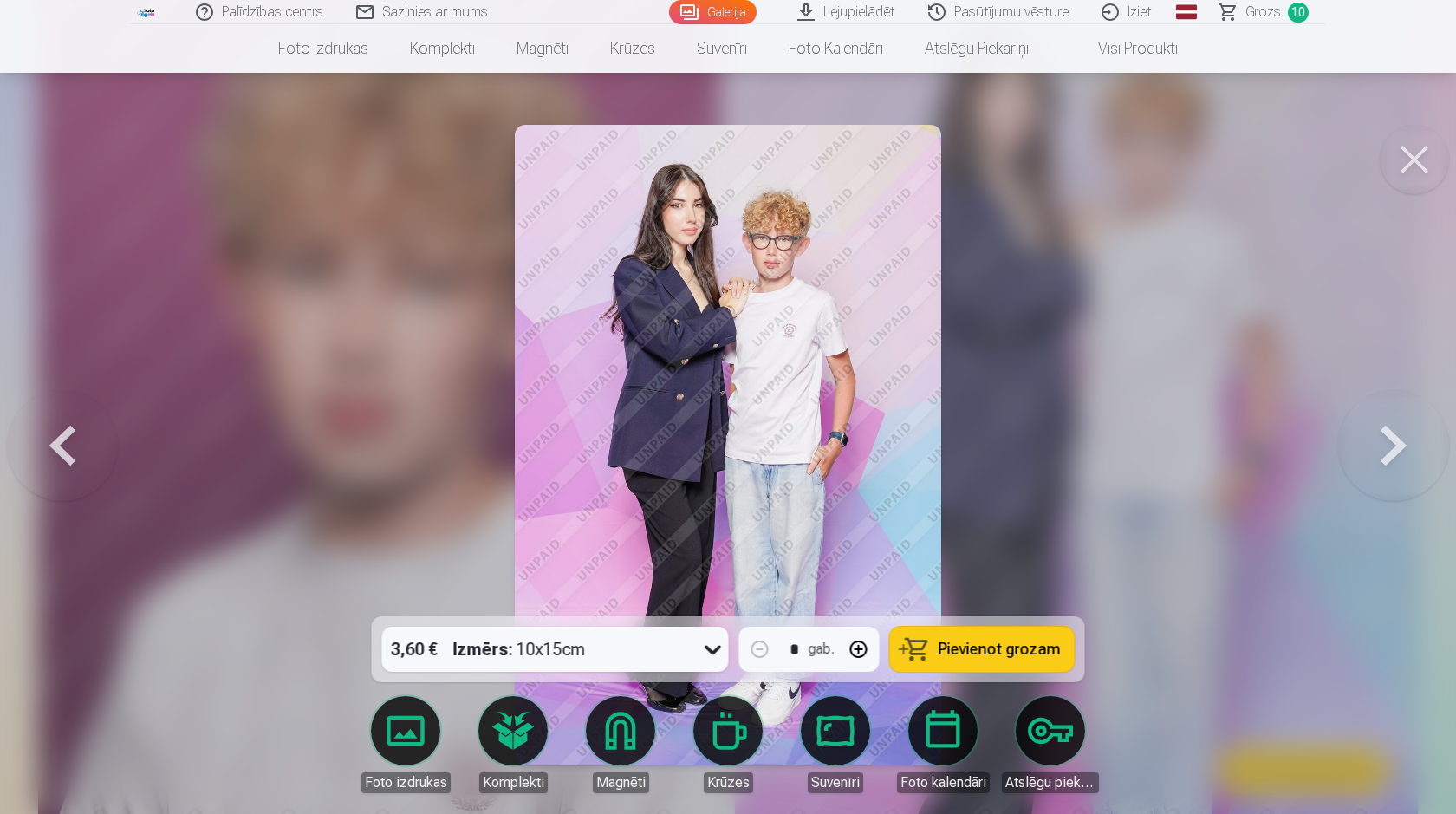
click at [1412, 167] on button at bounding box center [1414, 159] width 69 height 69
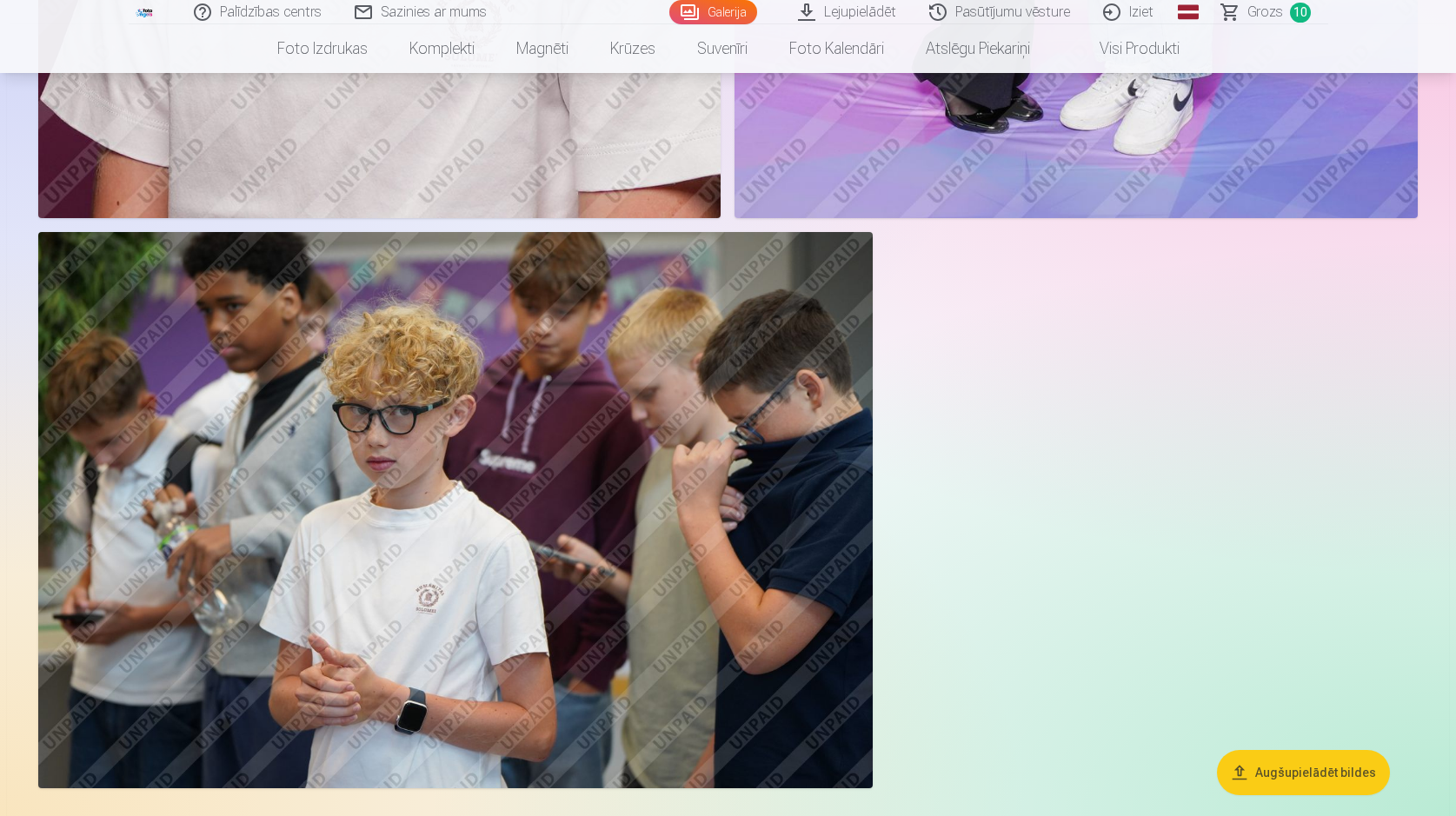
scroll to position [4707, 0]
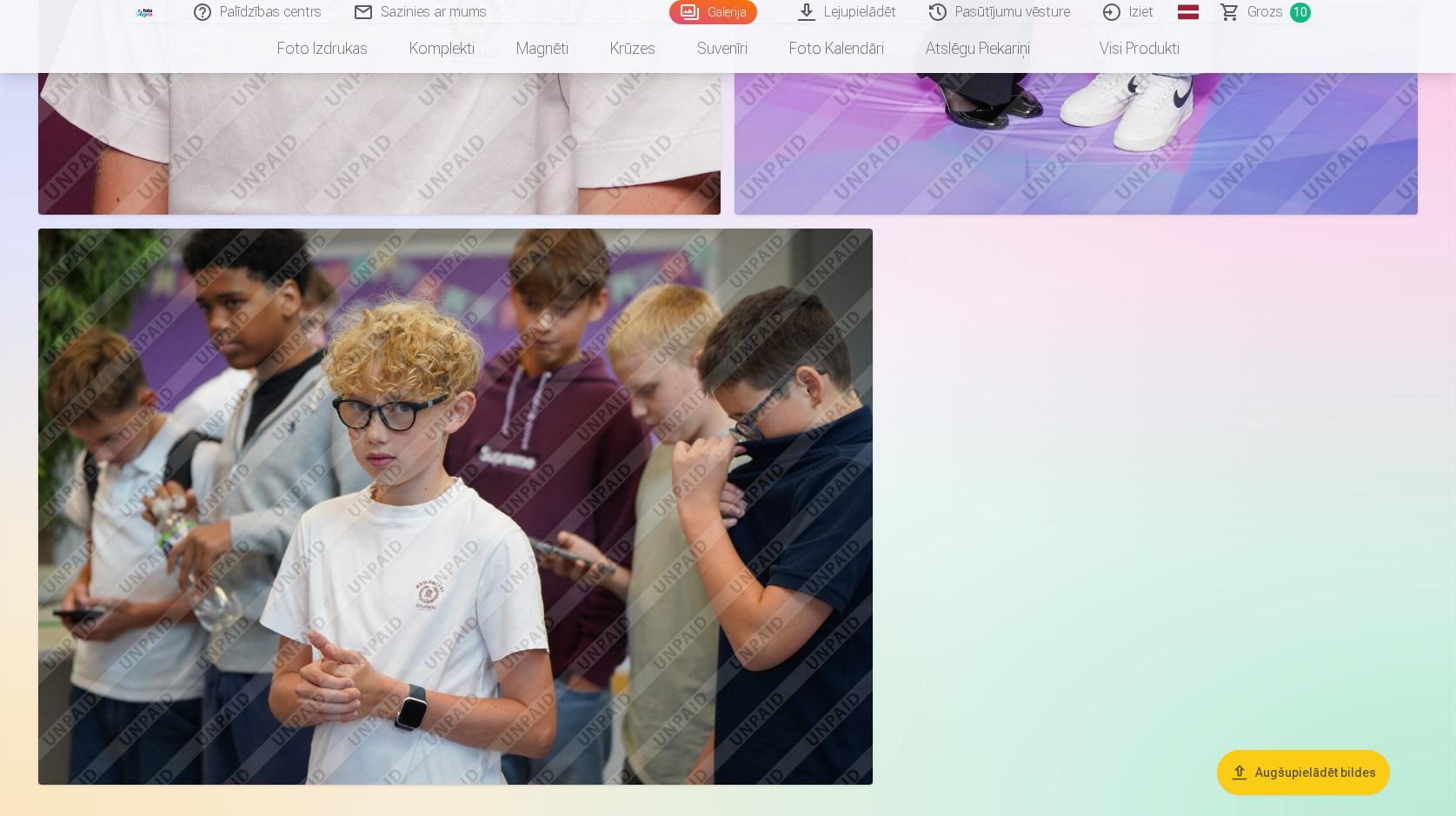
click at [401, 622] on img at bounding box center [455, 507] width 835 height 556
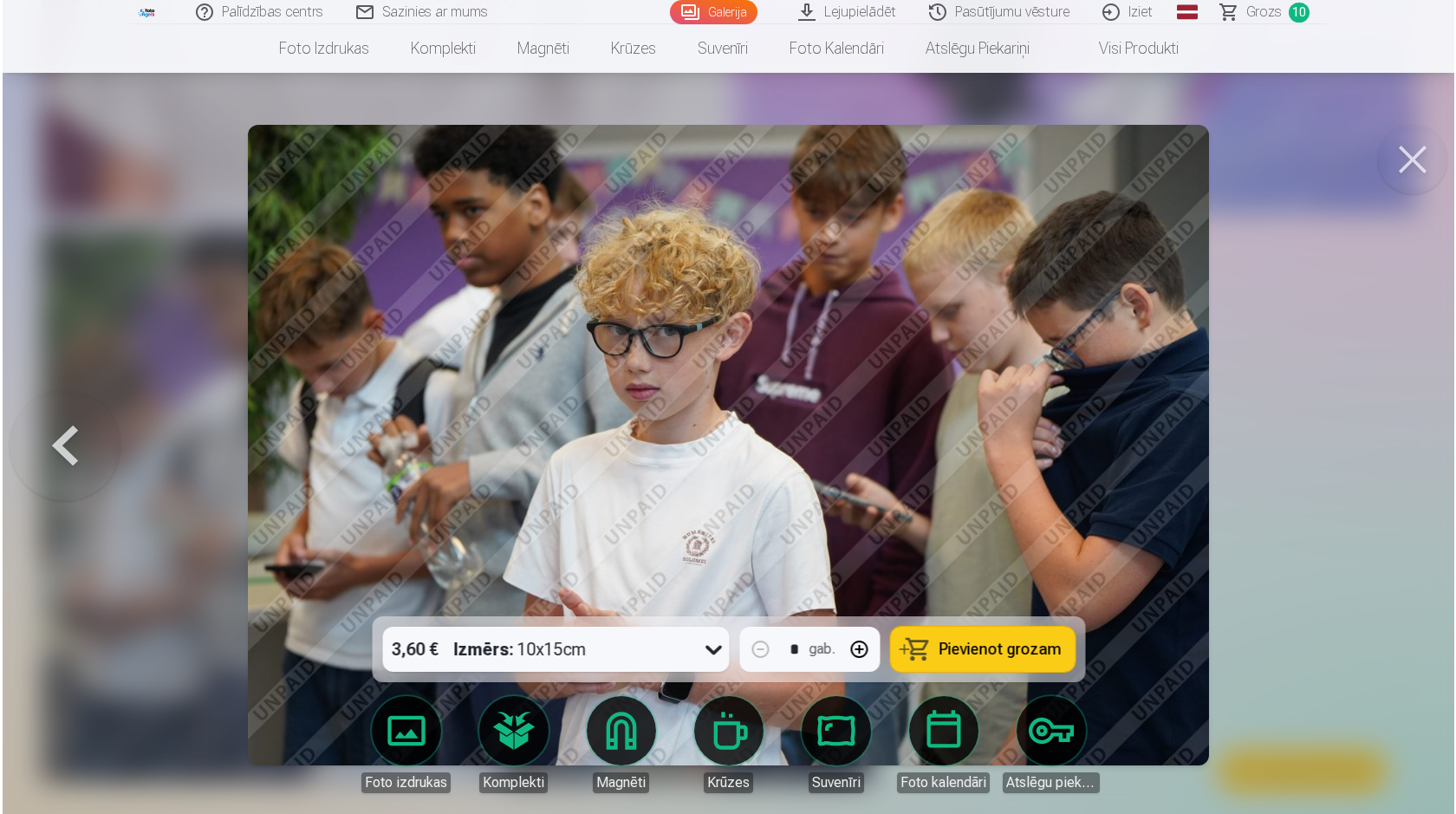
scroll to position [4708, 0]
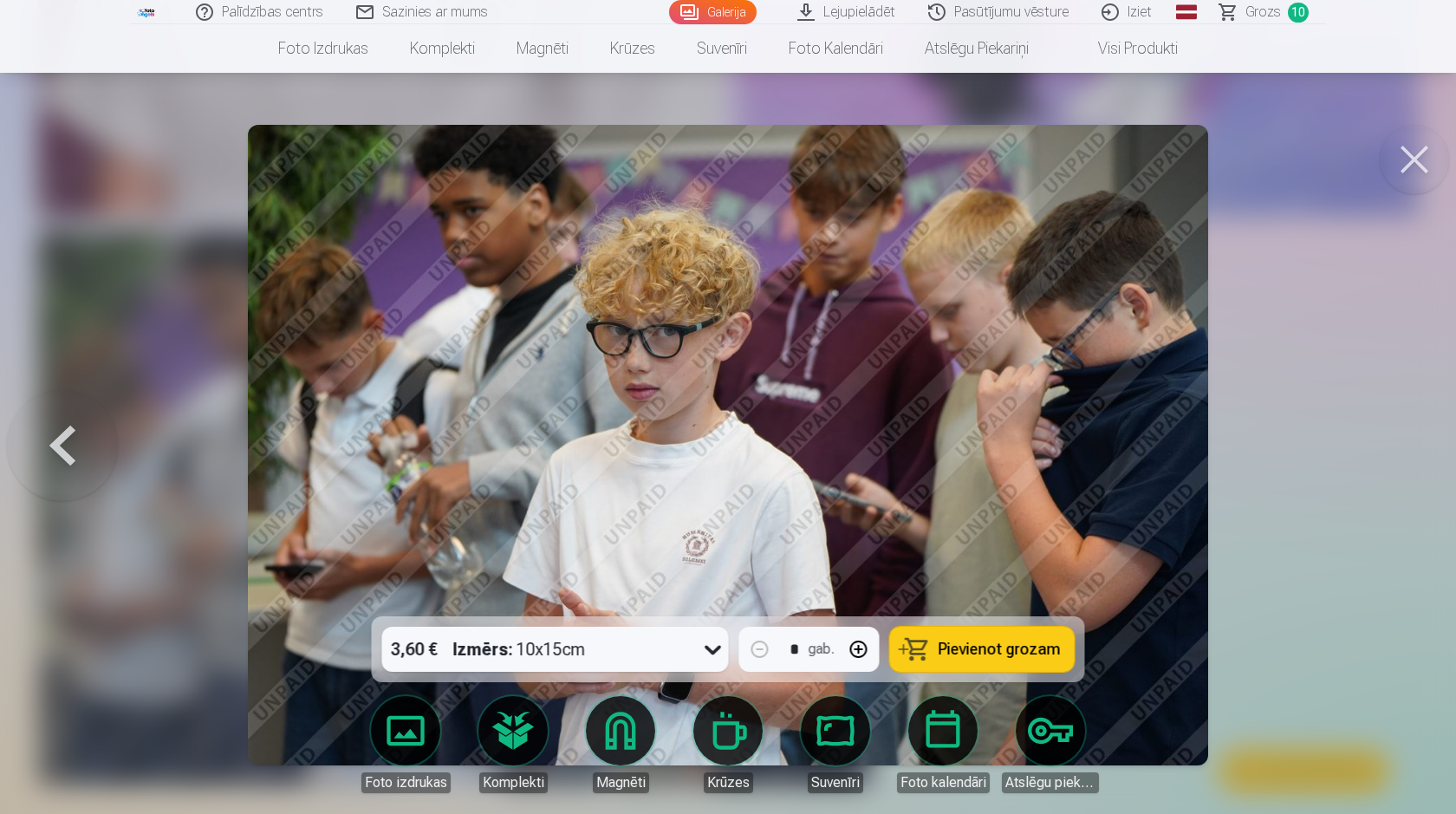
click at [954, 660] on button "Pievienot grozam" at bounding box center [982, 649] width 185 height 45
click at [1415, 144] on button at bounding box center [1414, 159] width 69 height 69
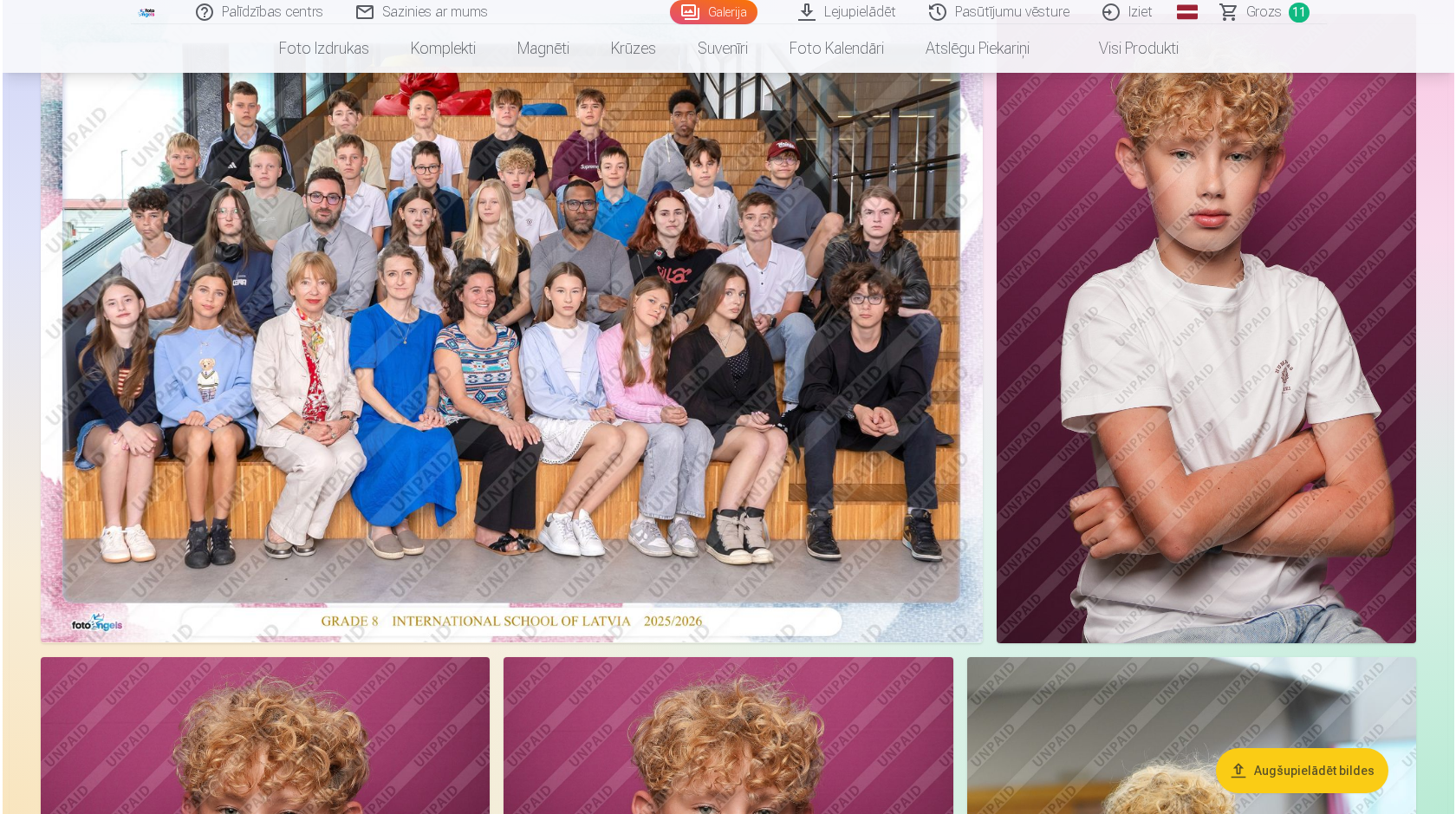
scroll to position [145, 0]
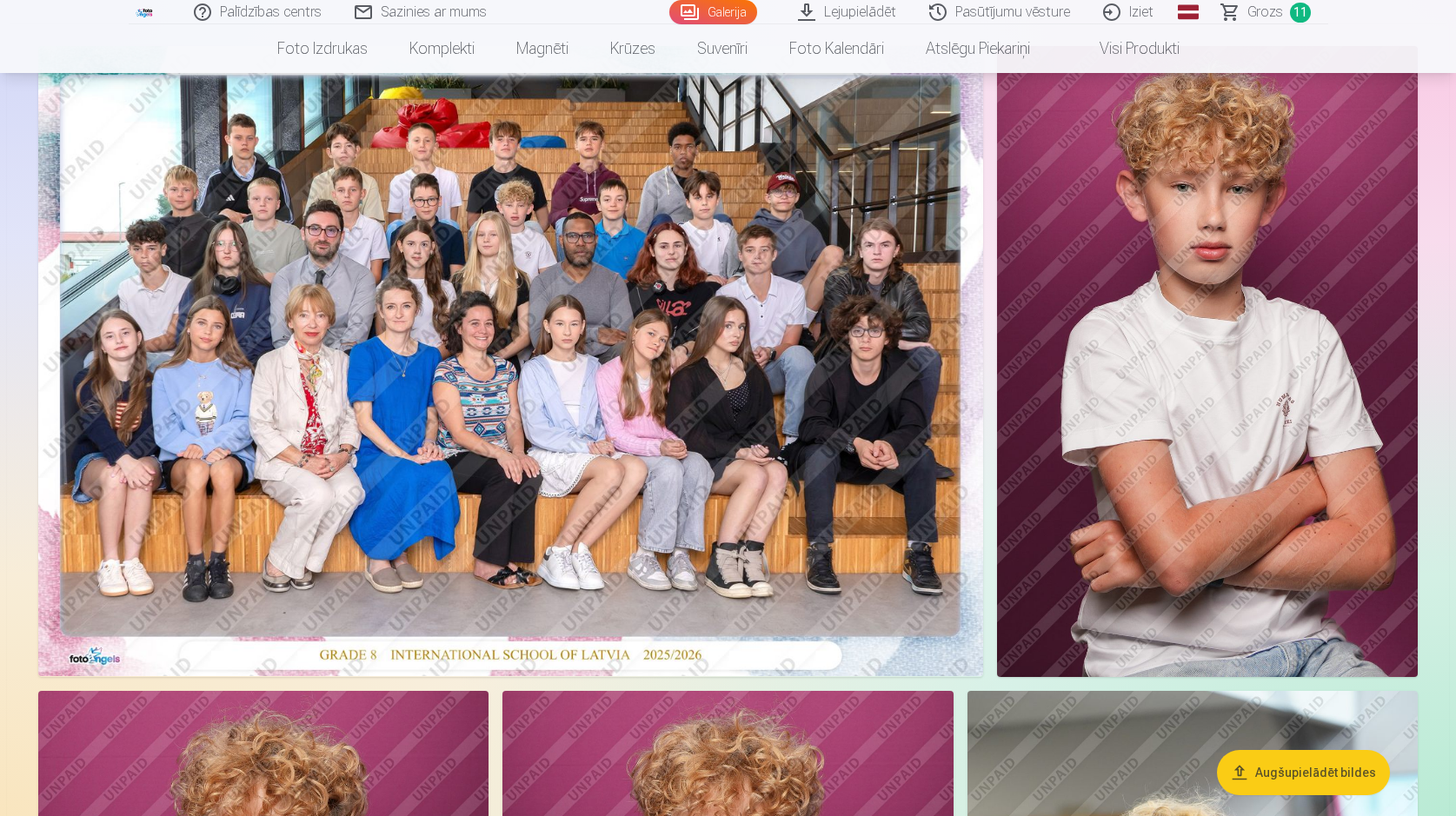
click at [790, 451] on img at bounding box center [510, 361] width 945 height 630
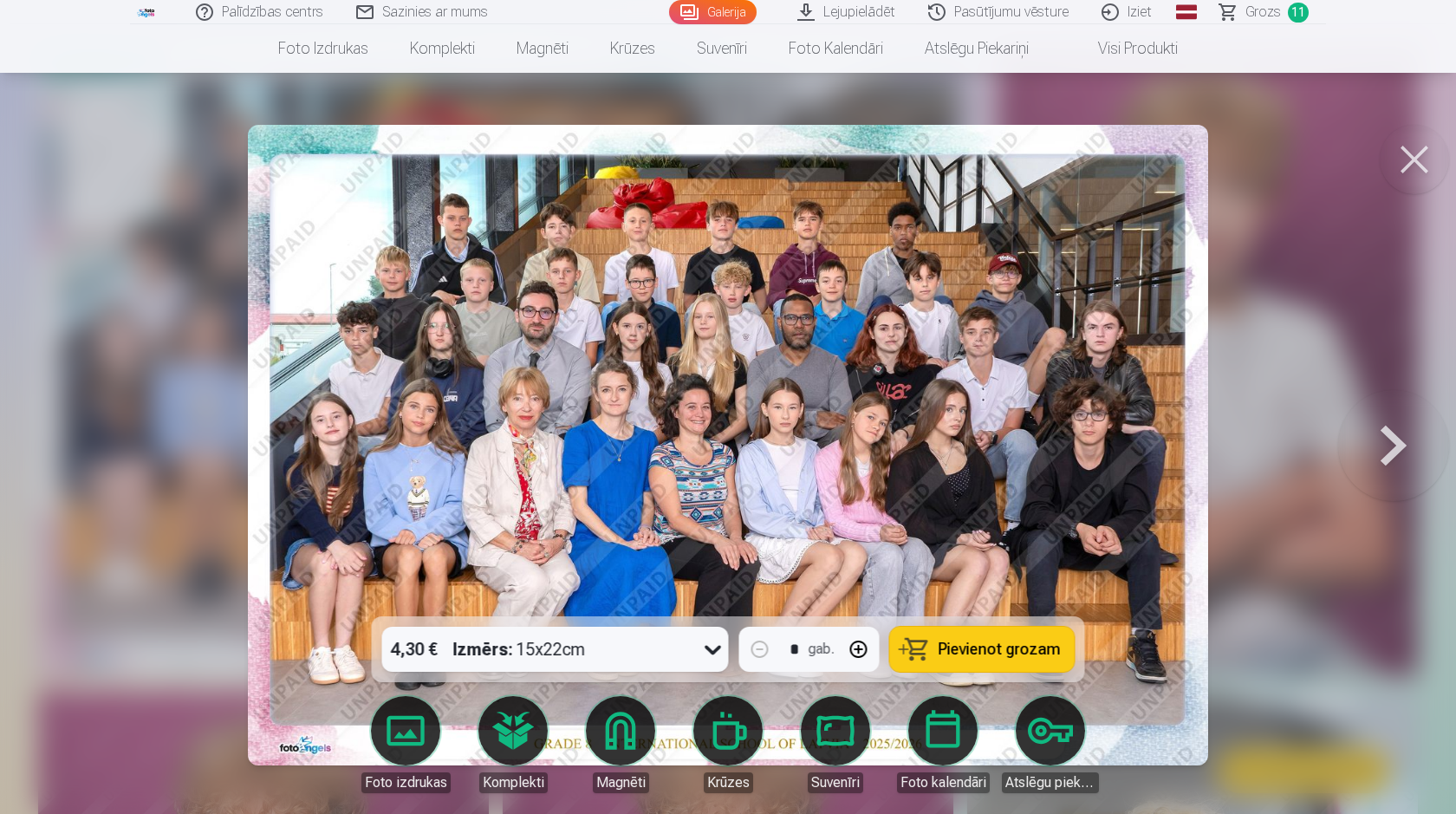
click at [1008, 654] on span "Pievienot grozam" at bounding box center [999, 650] width 122 height 16
click at [1293, 19] on span "12" at bounding box center [1299, 12] width 21 height 20
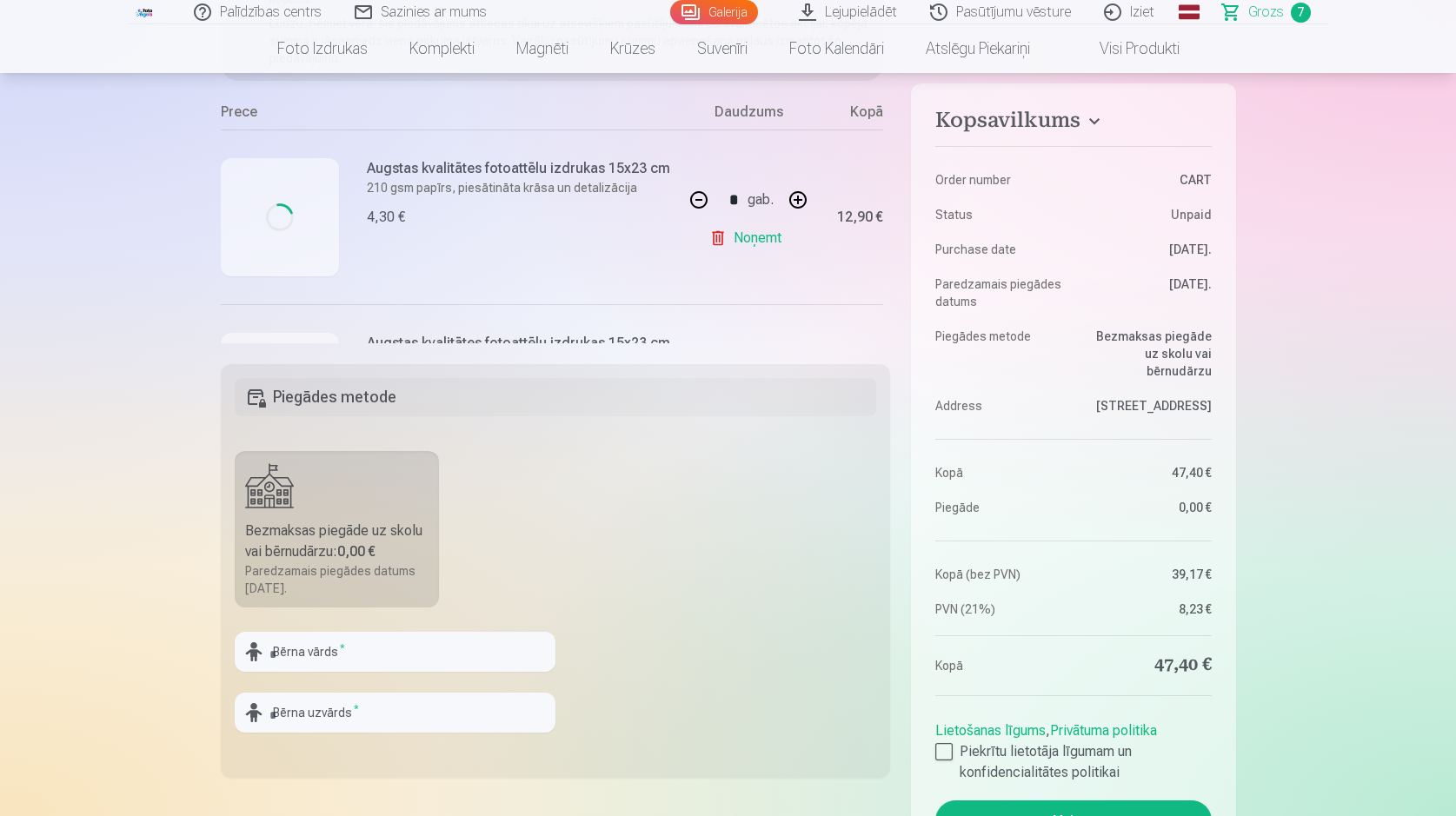
scroll to position [300, 0]
click at [323, 649] on input "text" at bounding box center [395, 649] width 321 height 40
type input "*******"
click at [317, 719] on input "text" at bounding box center [395, 710] width 321 height 40
type input "*******"
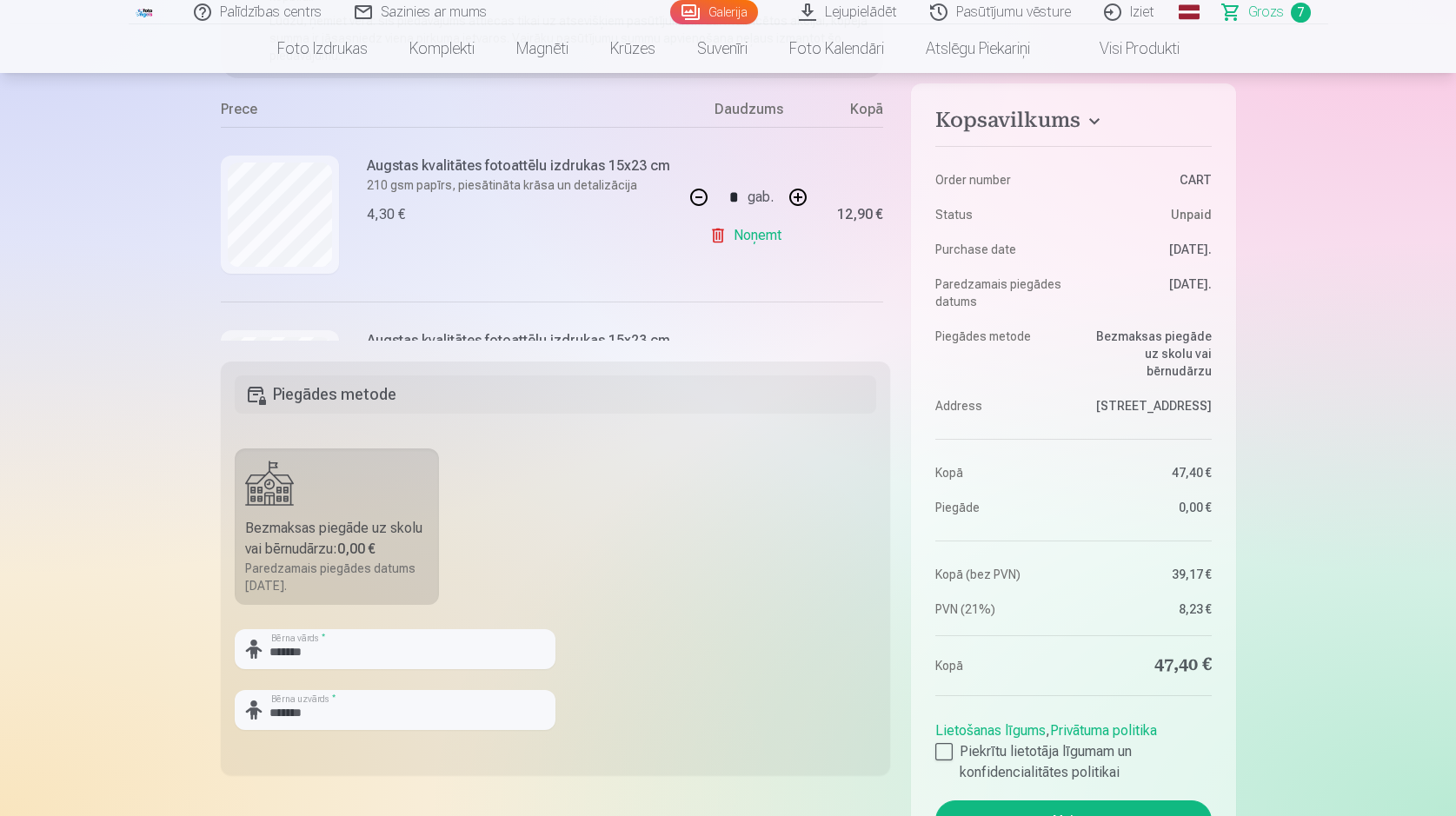
click at [715, 689] on fieldset "Piegādes metode Bezmaksas piegāde uz skolu vai bērnudārzu : 0,00 € Paredzamais …" at bounding box center [556, 568] width 670 height 414
click at [946, 750] on div at bounding box center [944, 752] width 18 height 18
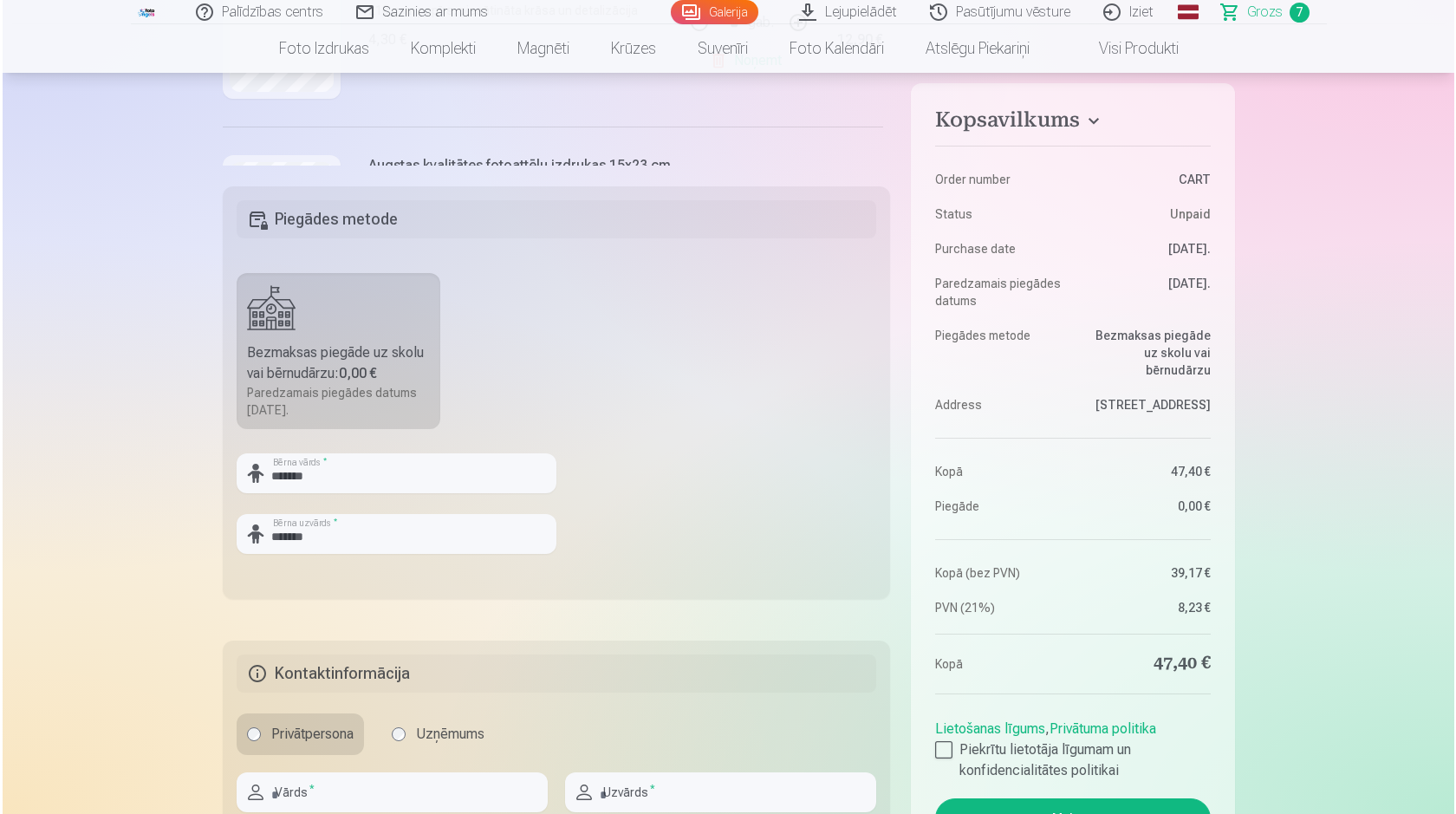
scroll to position [734, 0]
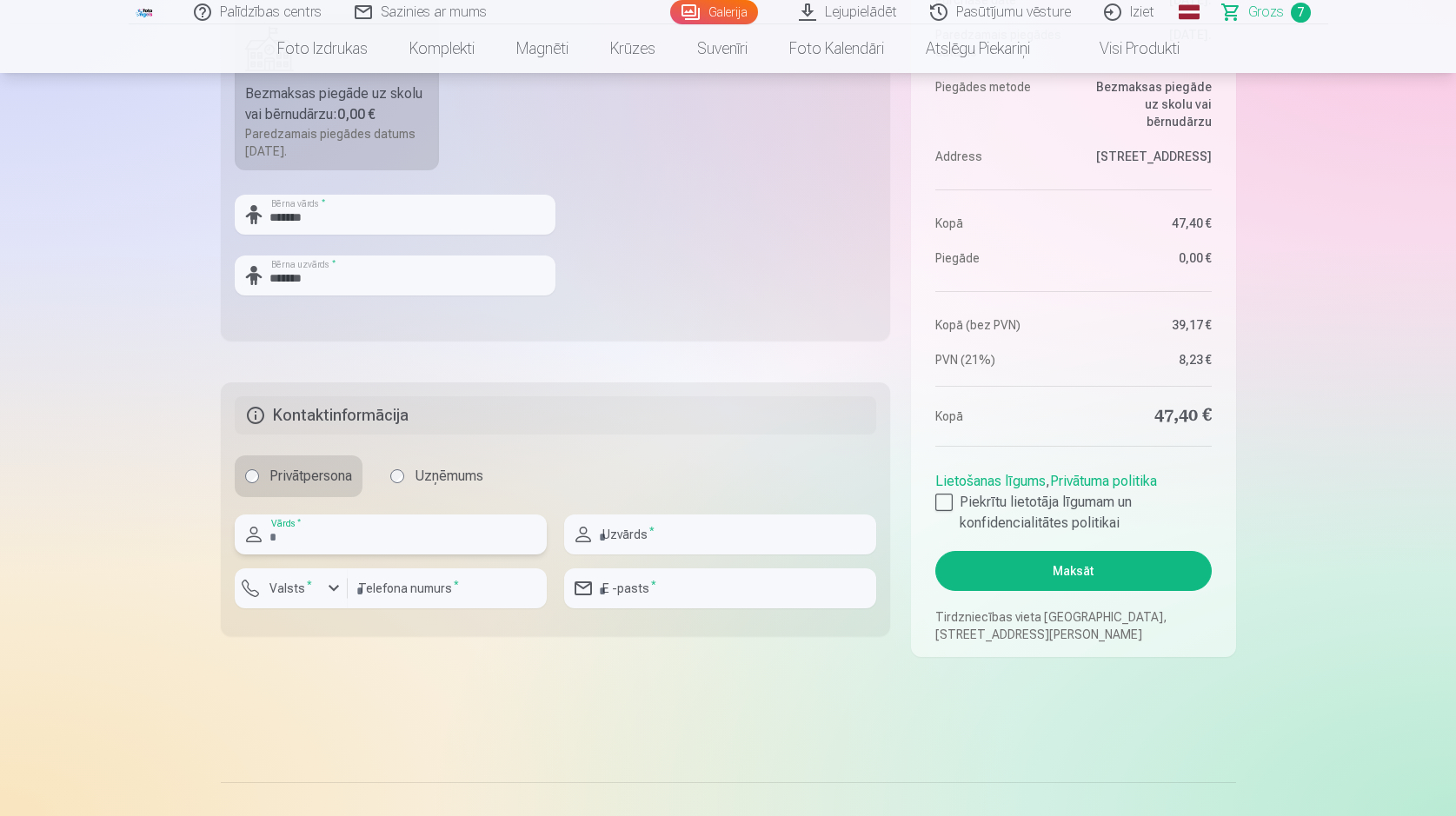
click at [359, 545] on input "text" at bounding box center [391, 534] width 312 height 40
type input "******"
type input "*******"
type input "**********"
click at [483, 598] on input "number" at bounding box center [447, 587] width 199 height 40
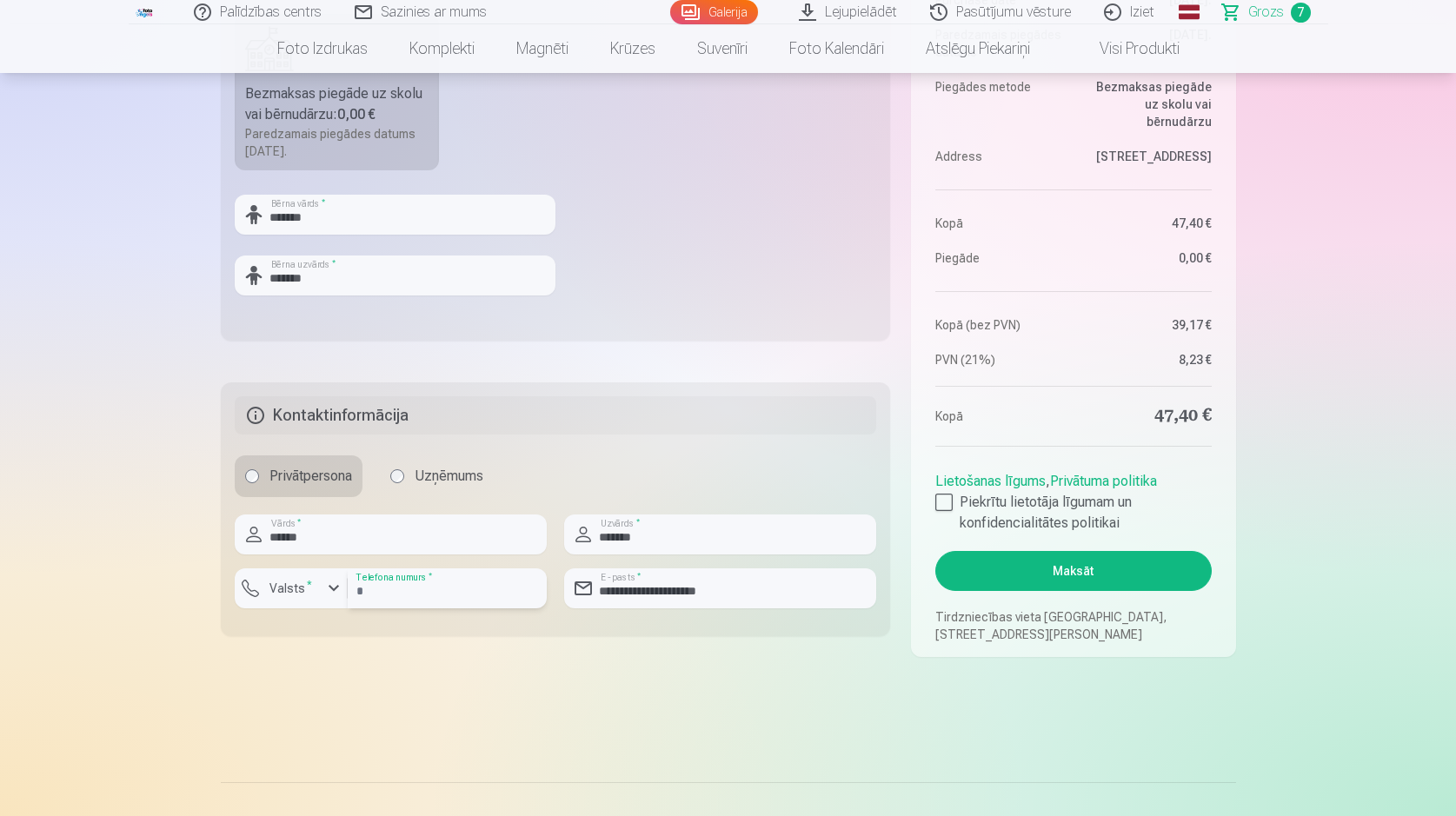
click at [476, 593] on input "number" at bounding box center [447, 587] width 199 height 40
type input "********"
click at [298, 588] on label "Valsts *" at bounding box center [291, 588] width 57 height 18
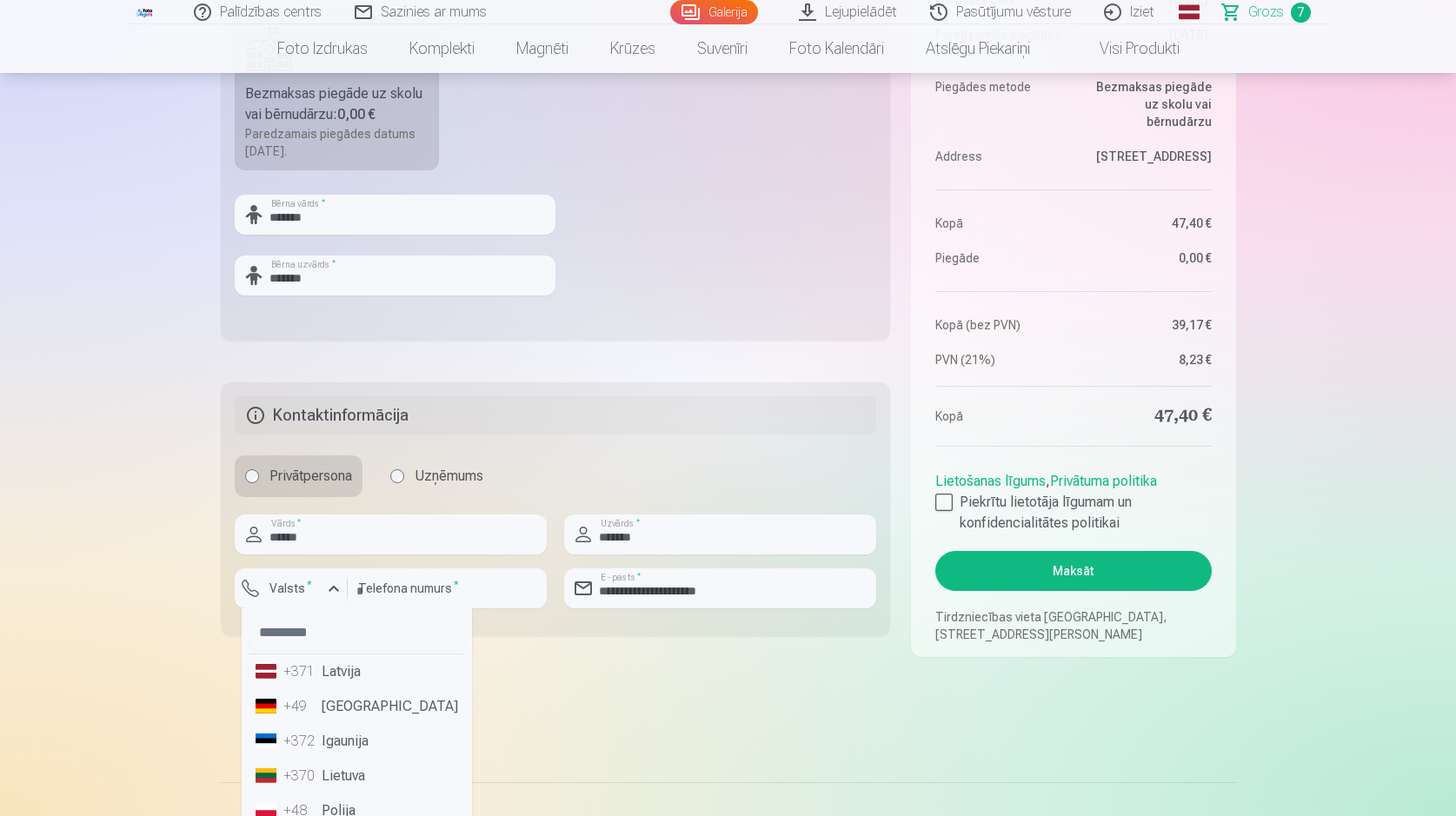
click at [337, 664] on li "+371 Latvija" at bounding box center [357, 672] width 216 height 35
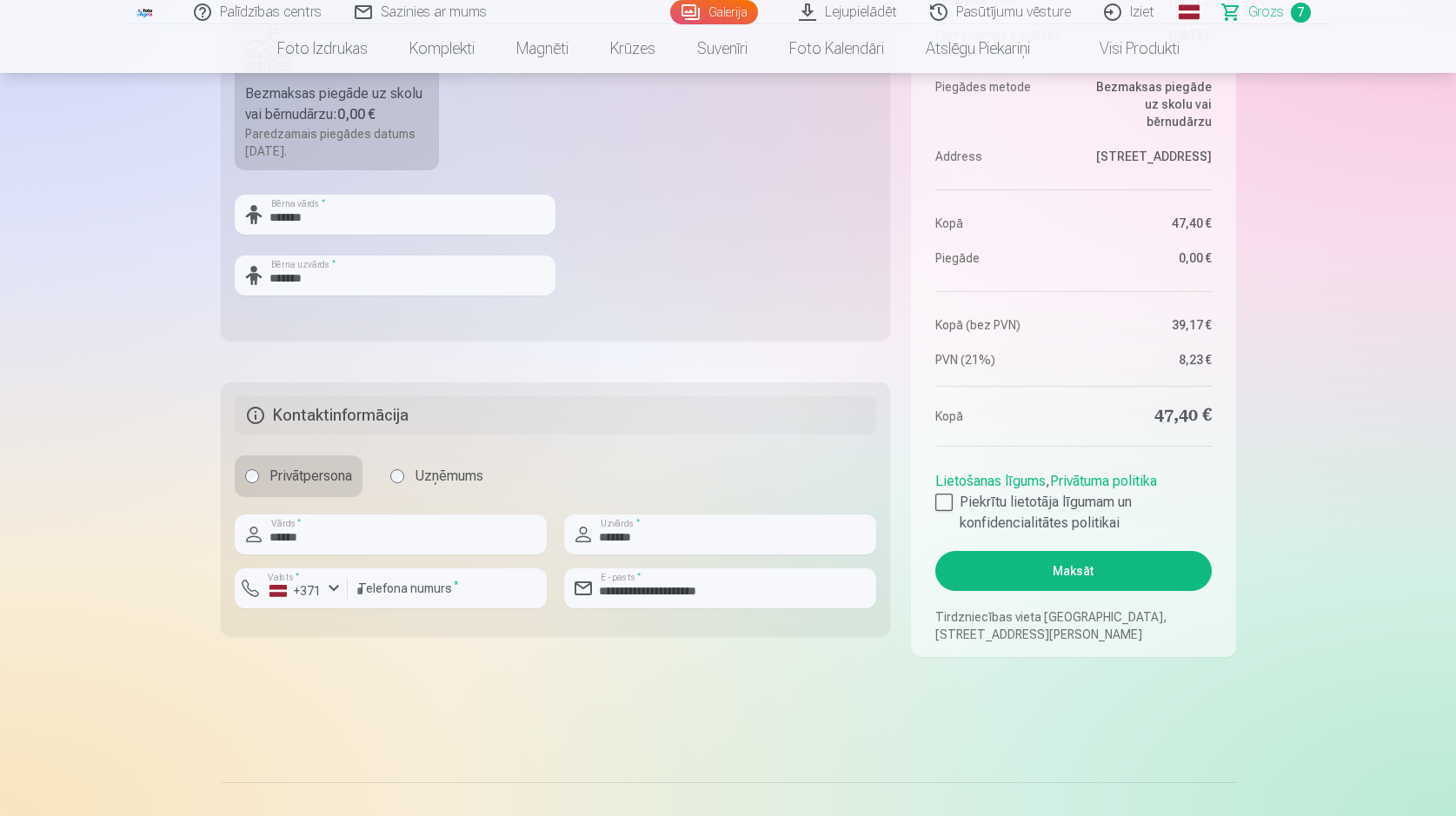
click at [1068, 573] on button "Maksāt" at bounding box center [1072, 571] width 276 height 40
